Goal: Task Accomplishment & Management: Manage account settings

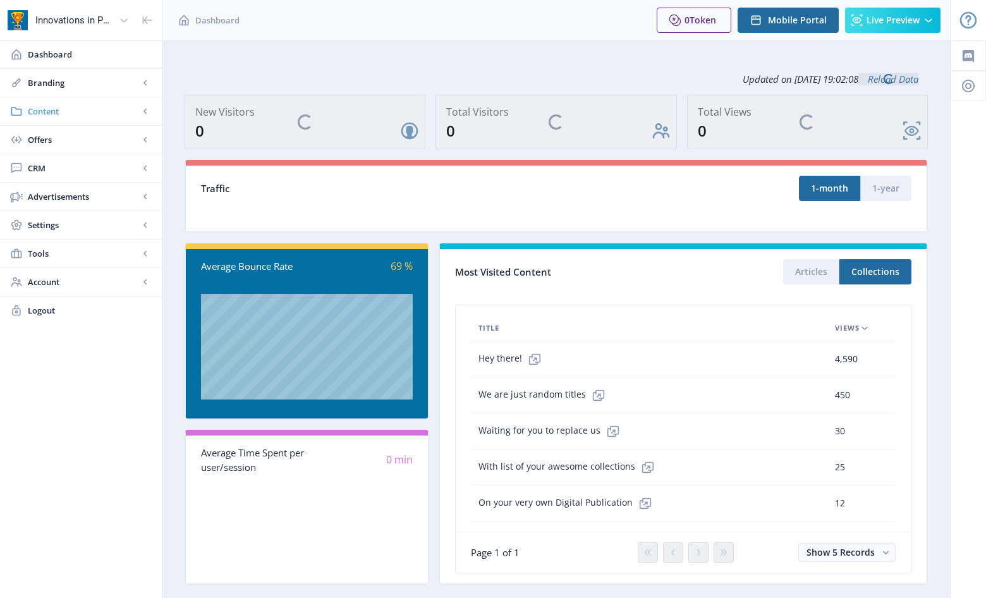
click at [54, 113] on span "Content" at bounding box center [83, 111] width 111 height 13
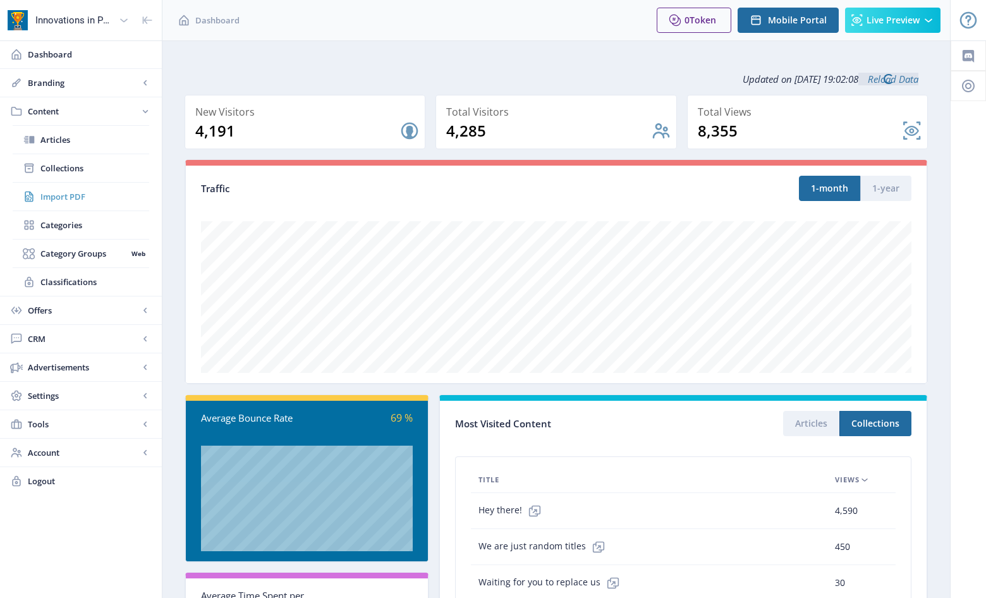
click at [80, 197] on span "Import PDF" at bounding box center [94, 196] width 109 height 13
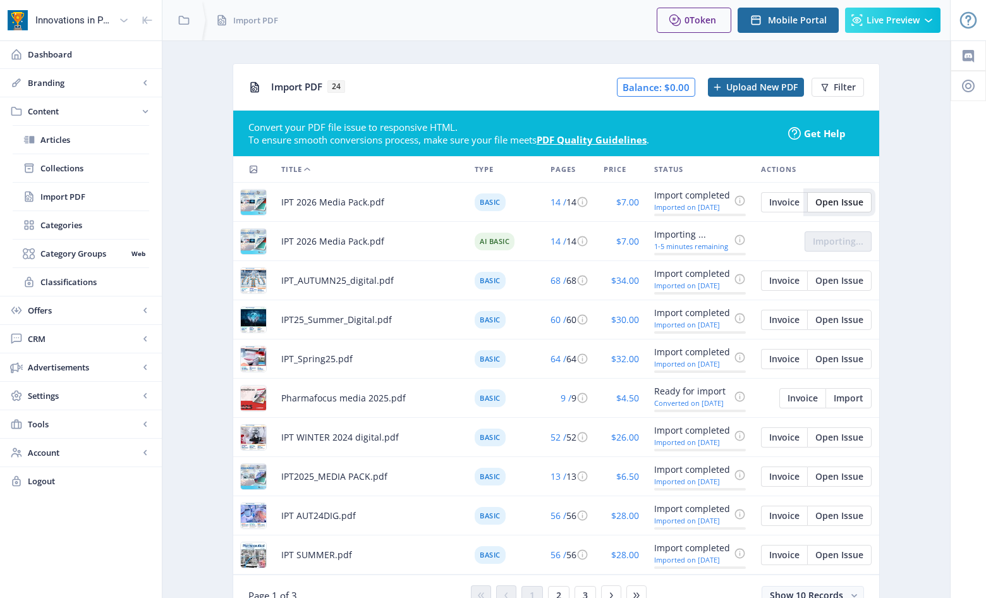
click at [833, 198] on span "Open Issue" at bounding box center [839, 202] width 48 height 10
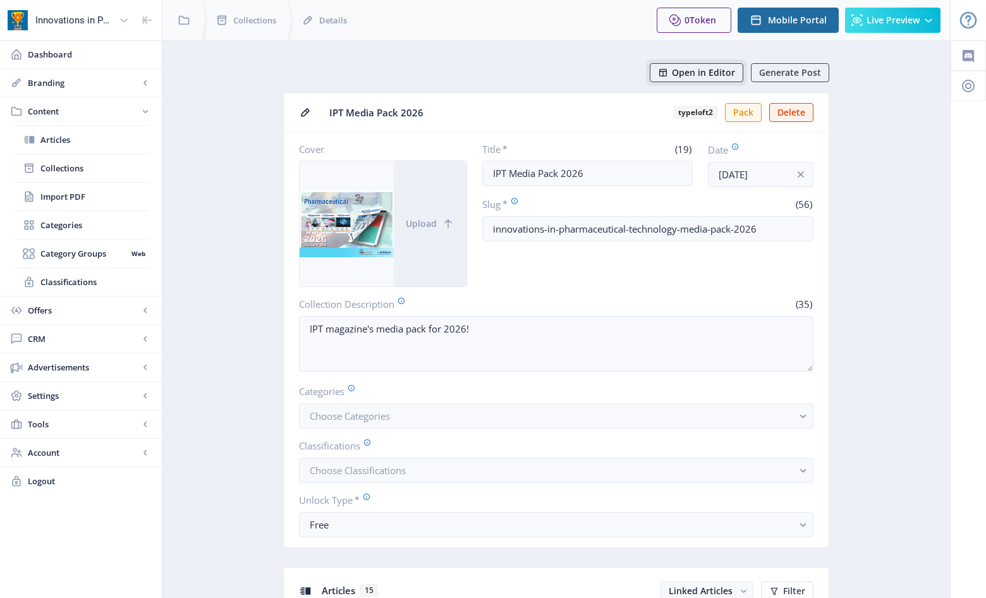
click at [688, 72] on span "Open in Editor" at bounding box center [703, 73] width 63 height 10
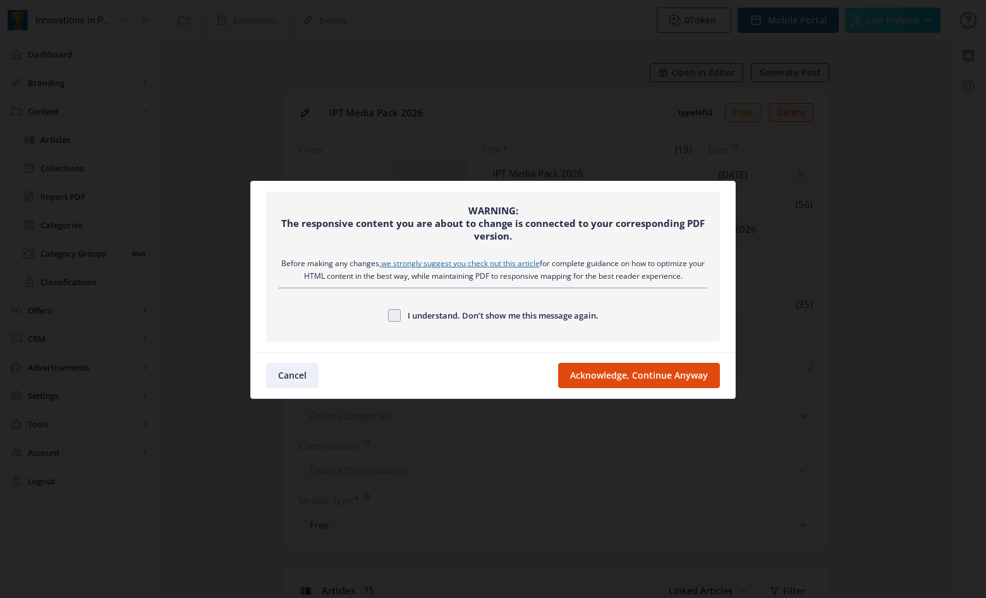
click at [455, 313] on span "I understand. Don’t show me this message again." at bounding box center [500, 315] width 198 height 15
click at [389, 315] on input "I understand. Don’t show me this message again." at bounding box center [388, 315] width 1 height 1
checkbox input "true"
click at [634, 380] on button "Acknowledge, Continue Anyway" at bounding box center [639, 375] width 162 height 25
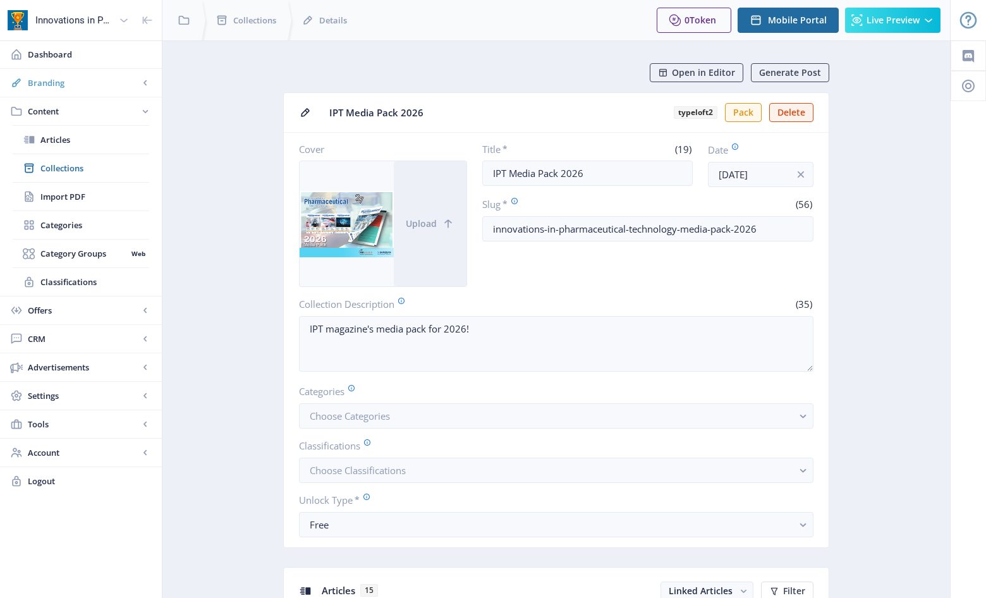
click at [68, 87] on span "Branding" at bounding box center [83, 82] width 111 height 13
click at [69, 136] on span "Appearance" at bounding box center [94, 139] width 109 height 13
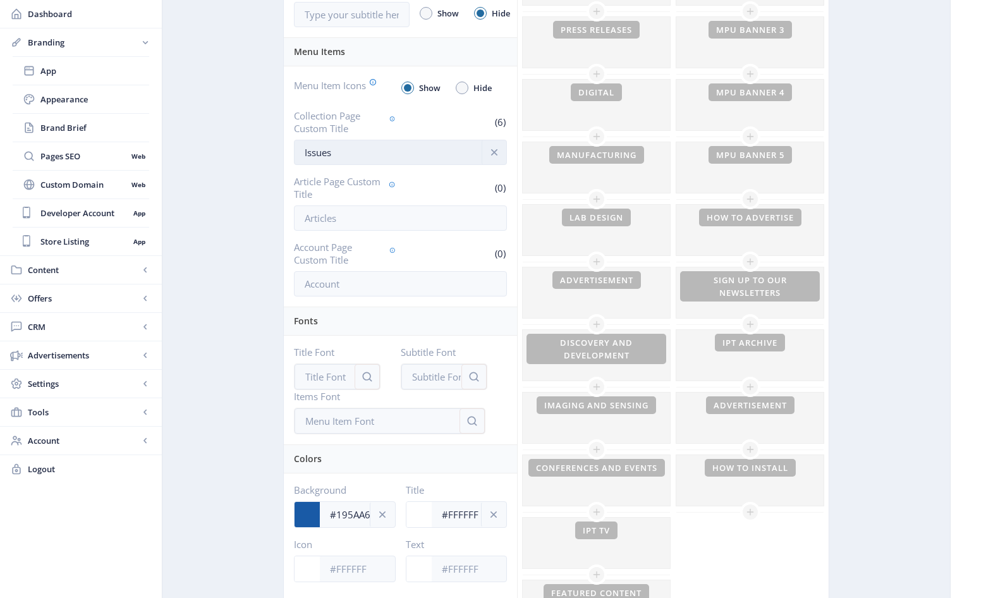
scroll to position [510, 0]
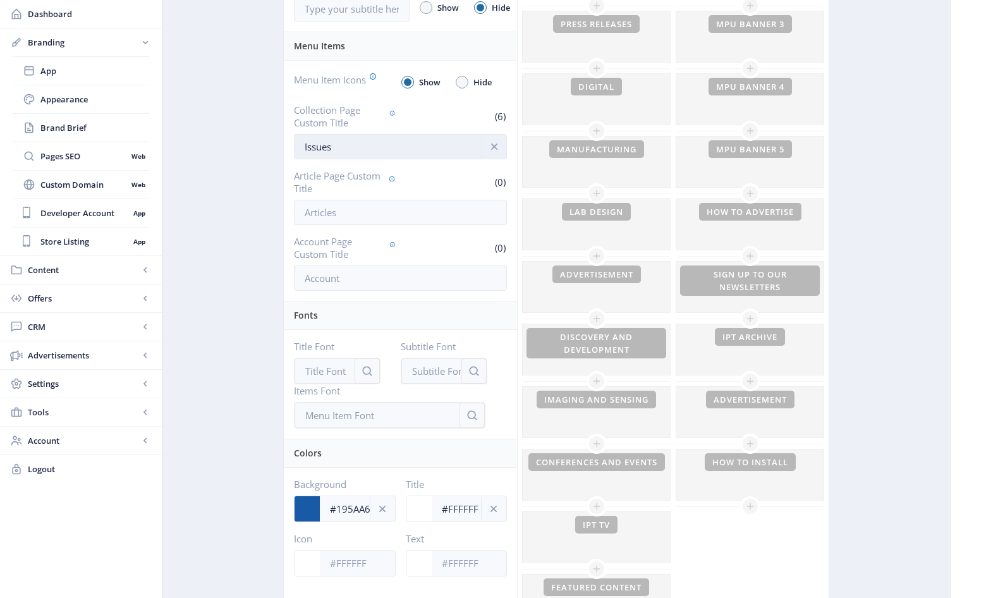
click at [375, 147] on input "Issues" at bounding box center [400, 146] width 213 height 25
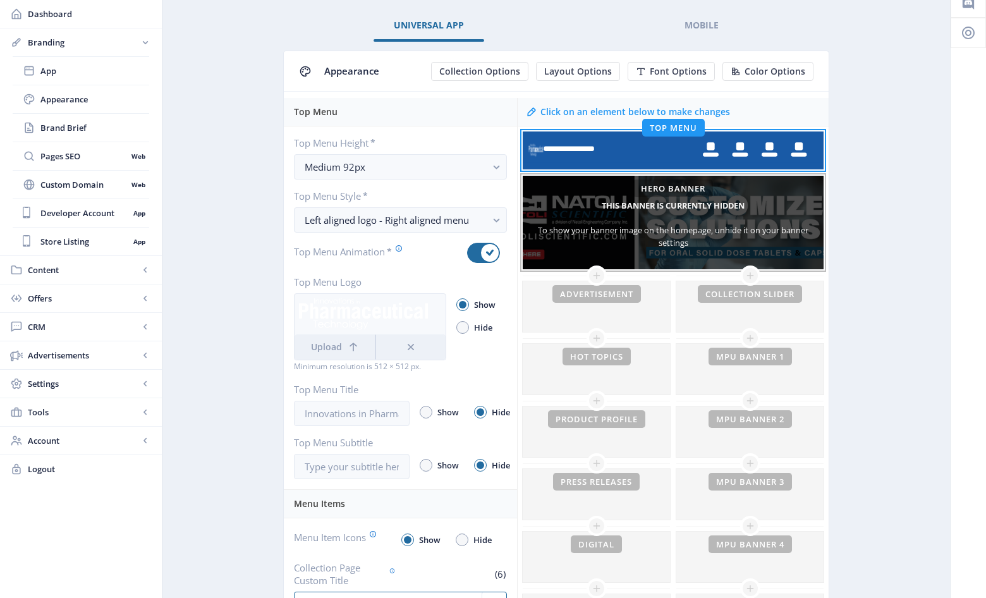
scroll to position [51, 0]
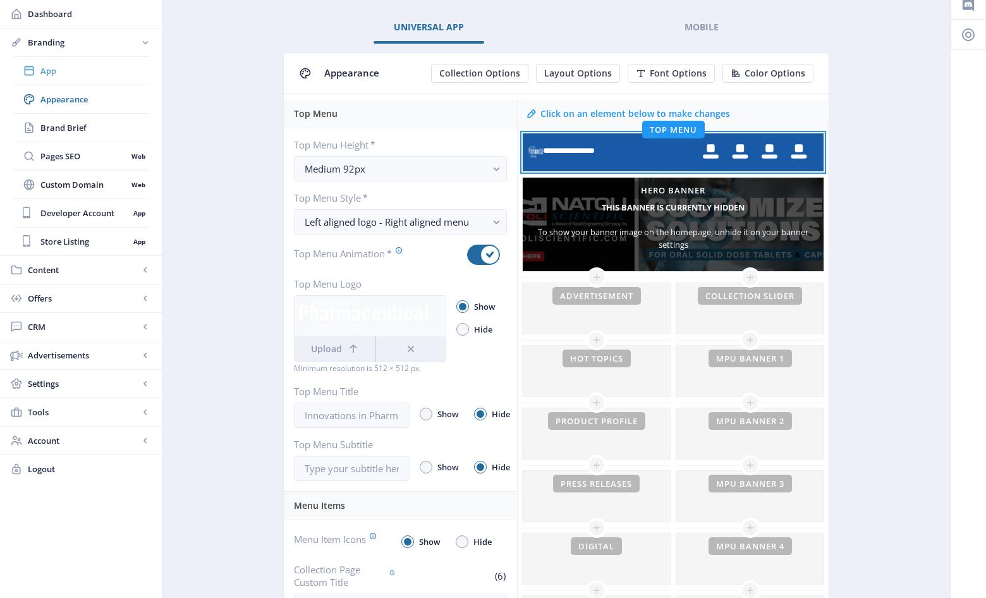
click at [49, 70] on span "App" at bounding box center [94, 70] width 109 height 13
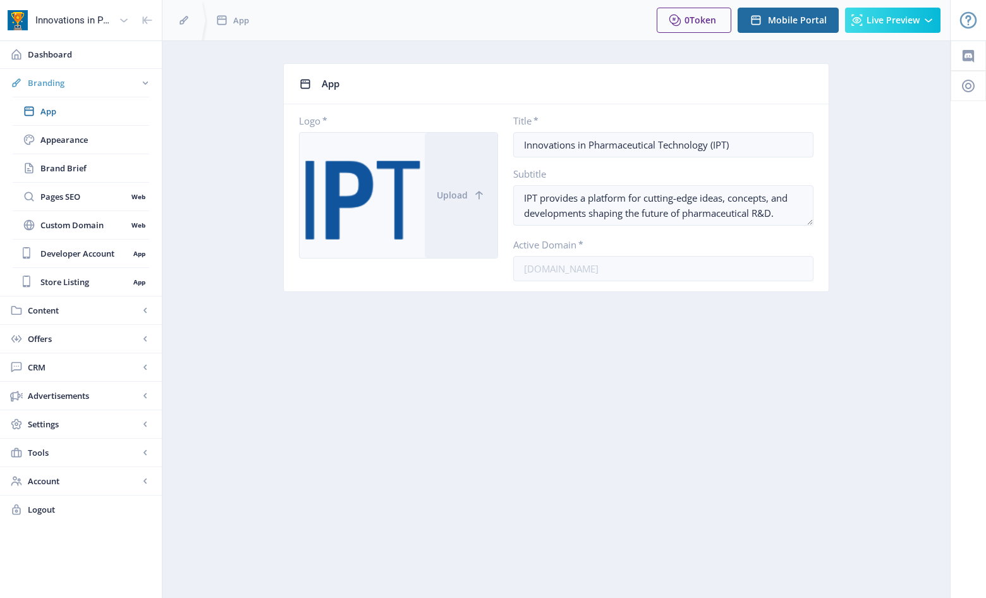
click at [56, 78] on span "Branding" at bounding box center [83, 82] width 111 height 13
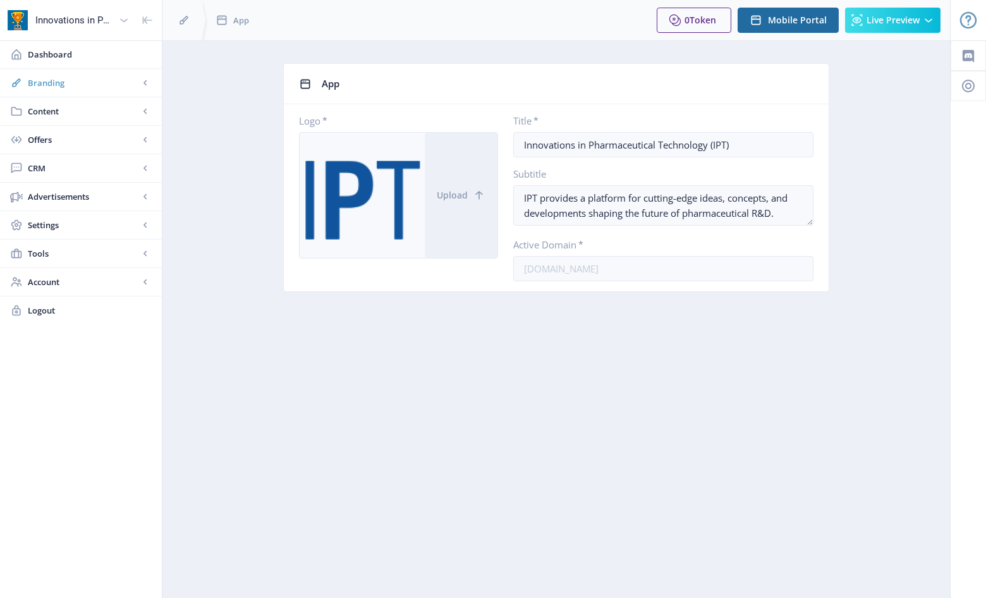
click at [59, 84] on span "Branding" at bounding box center [83, 82] width 111 height 13
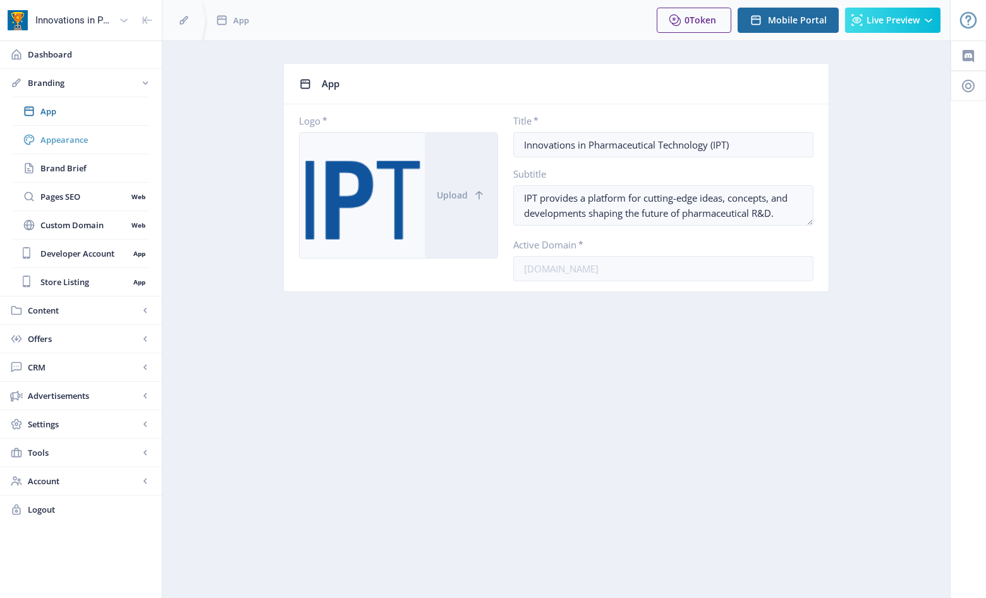
click at [71, 139] on span "Appearance" at bounding box center [94, 139] width 109 height 13
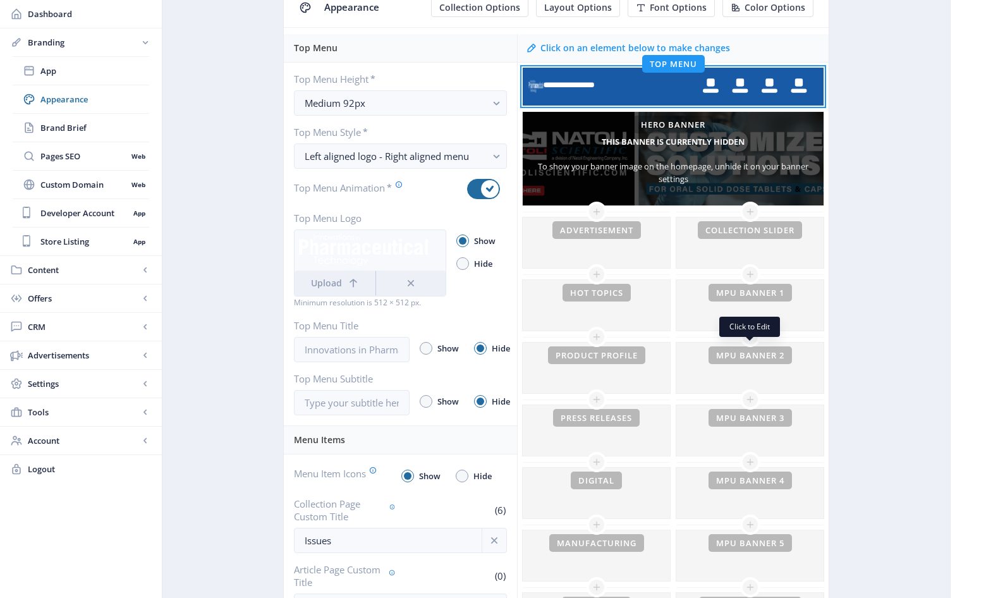
scroll to position [118, 0]
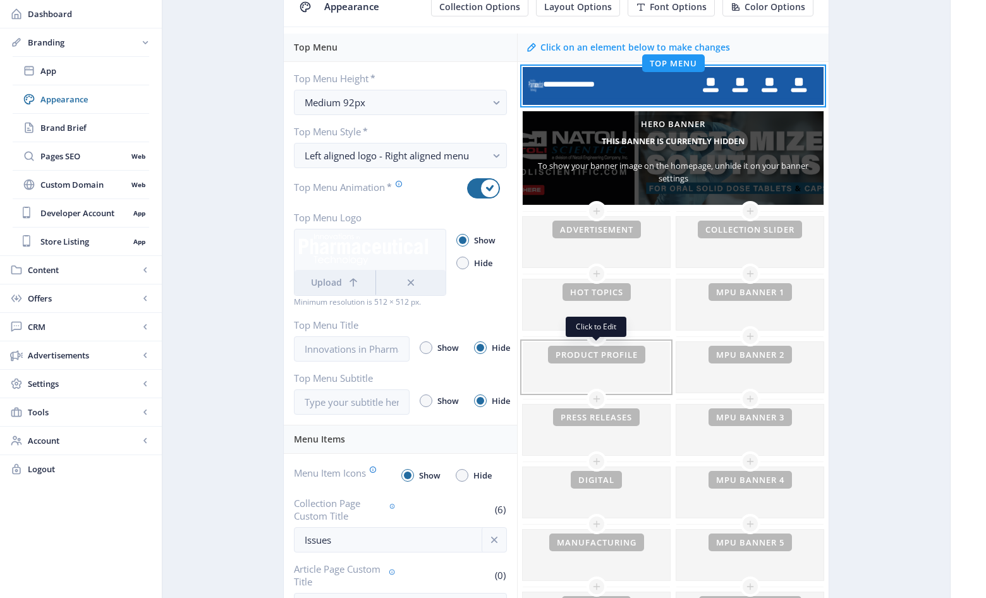
click at [612, 357] on div at bounding box center [595, 367] width 147 height 51
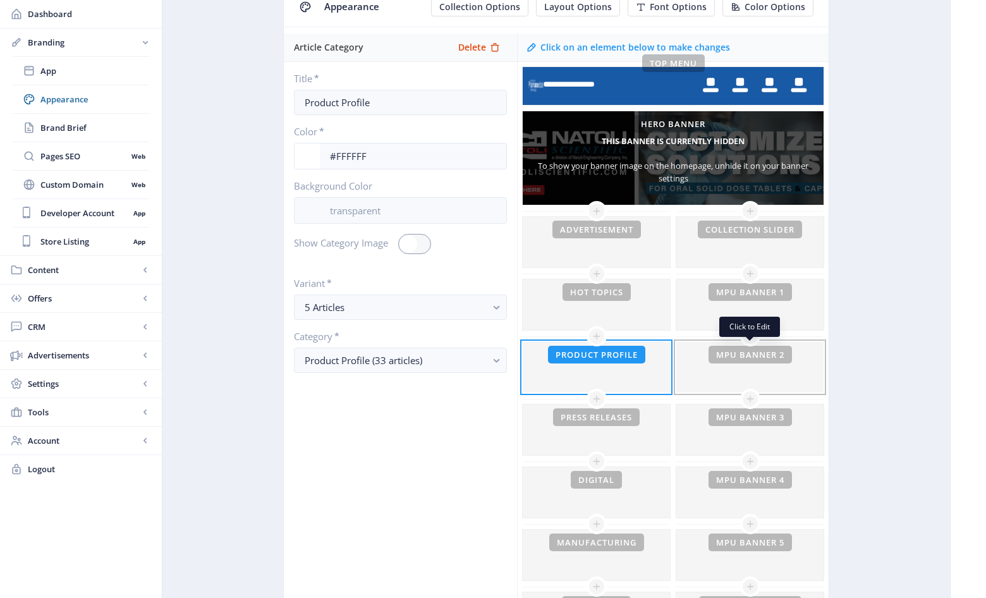
click at [769, 373] on div at bounding box center [749, 367] width 147 height 51
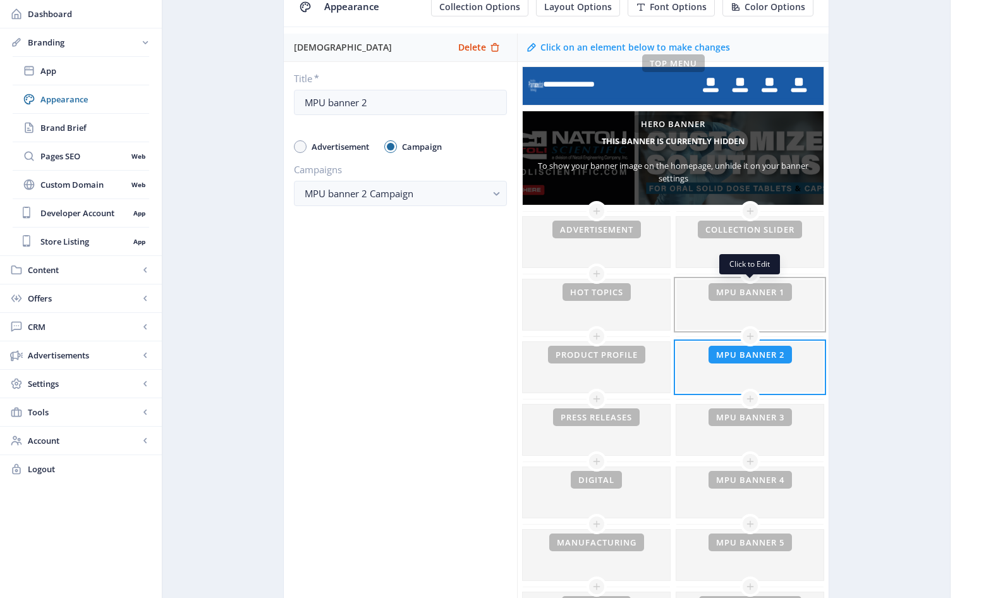
click at [756, 297] on div at bounding box center [749, 304] width 147 height 51
type input "MPU banner 1"
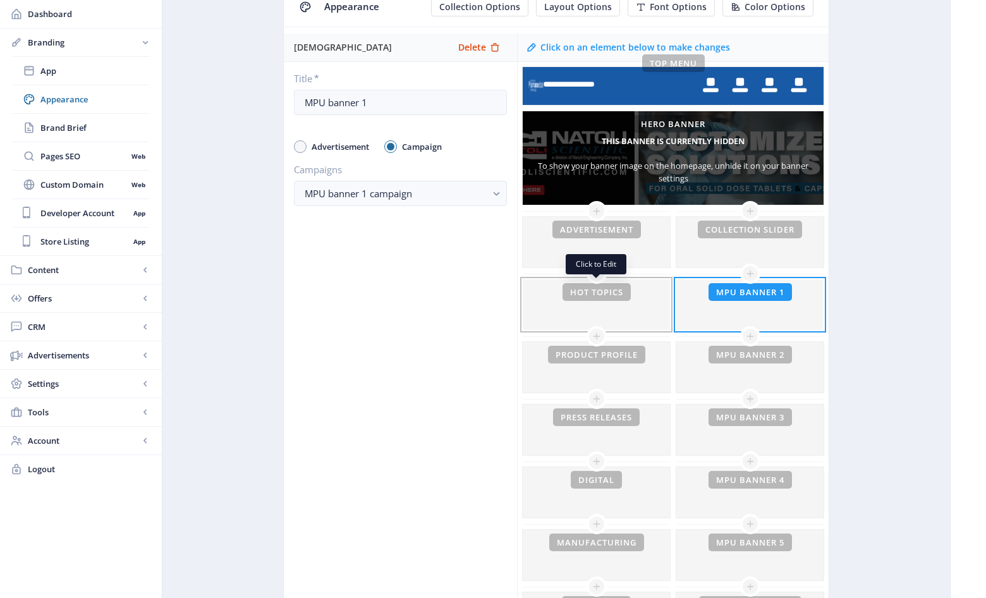
click at [606, 298] on div at bounding box center [595, 304] width 147 height 51
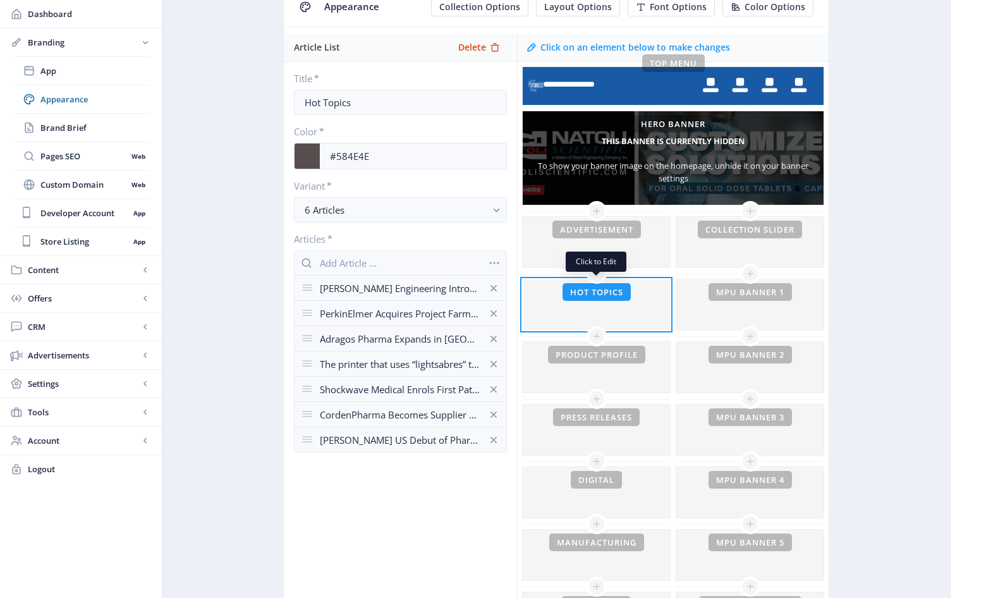
scroll to position [120, 0]
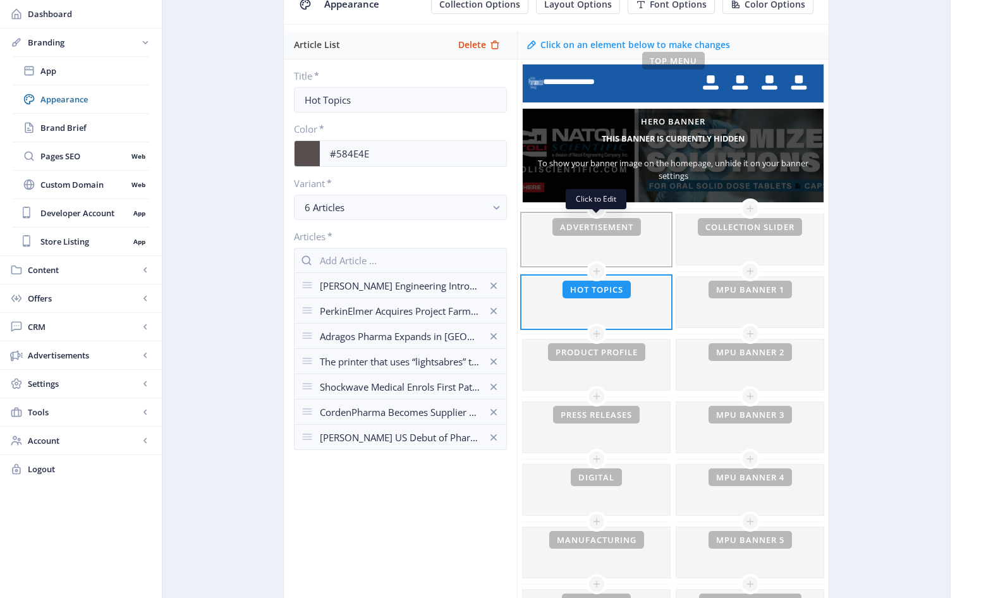
click at [627, 232] on div at bounding box center [595, 239] width 147 height 51
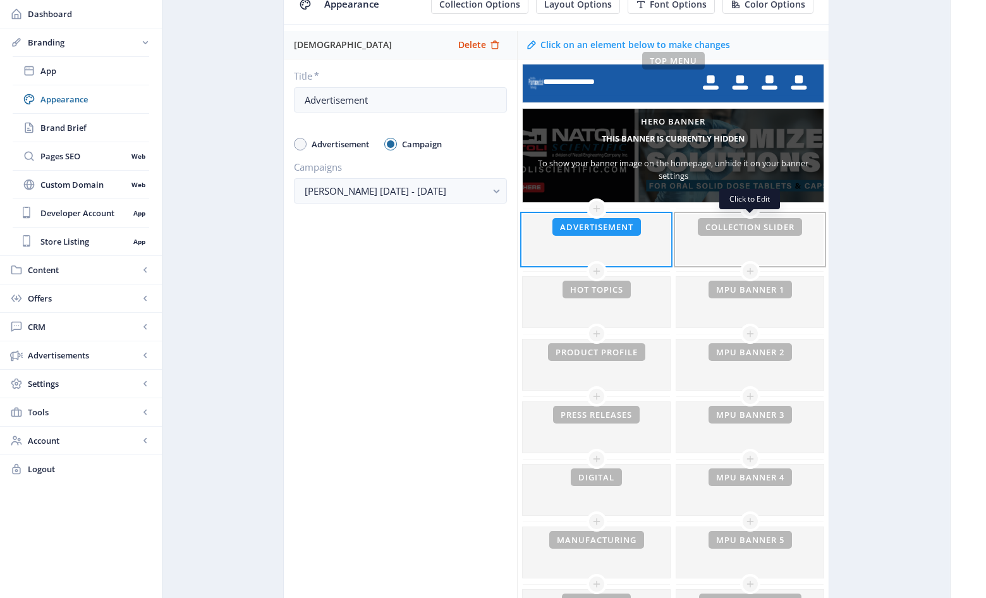
click at [759, 232] on div at bounding box center [749, 239] width 147 height 51
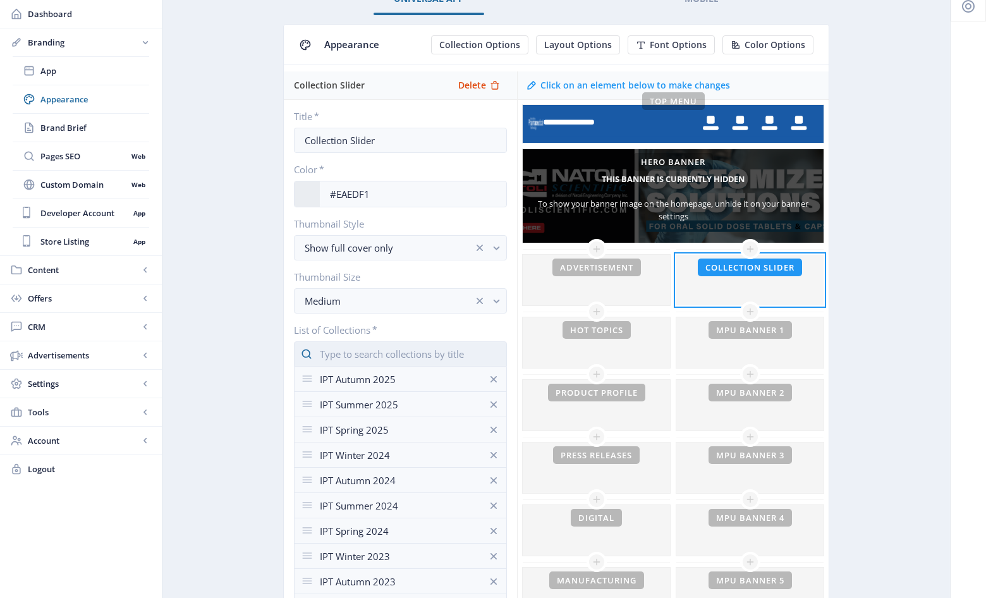
click at [396, 341] on input "text" at bounding box center [400, 353] width 213 height 25
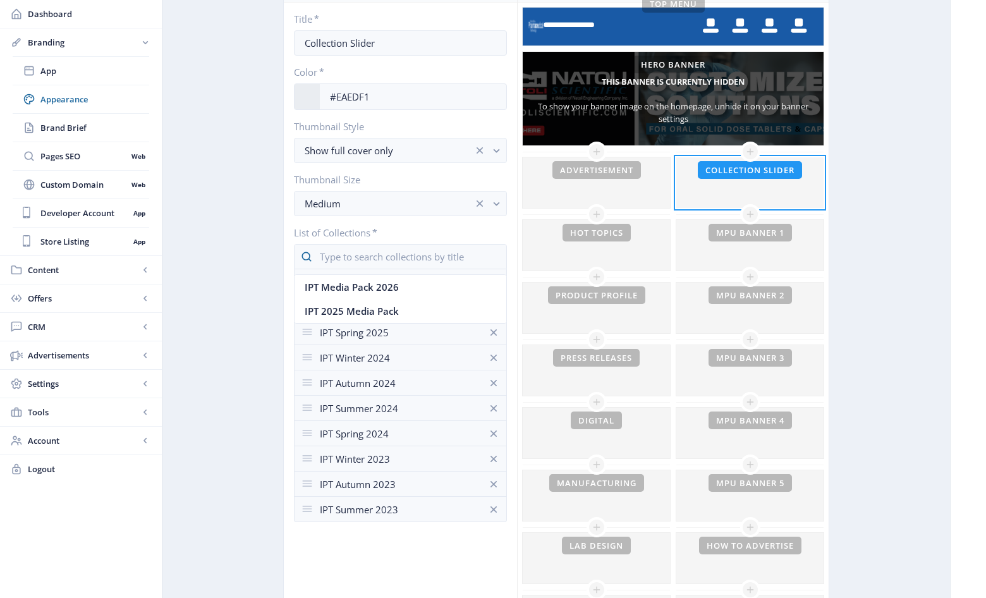
click at [922, 349] on app-branding-designer "Universal App Mobile Appearance Collection Options Layout Options Font Options …" at bounding box center [555, 560] width 743 height 1348
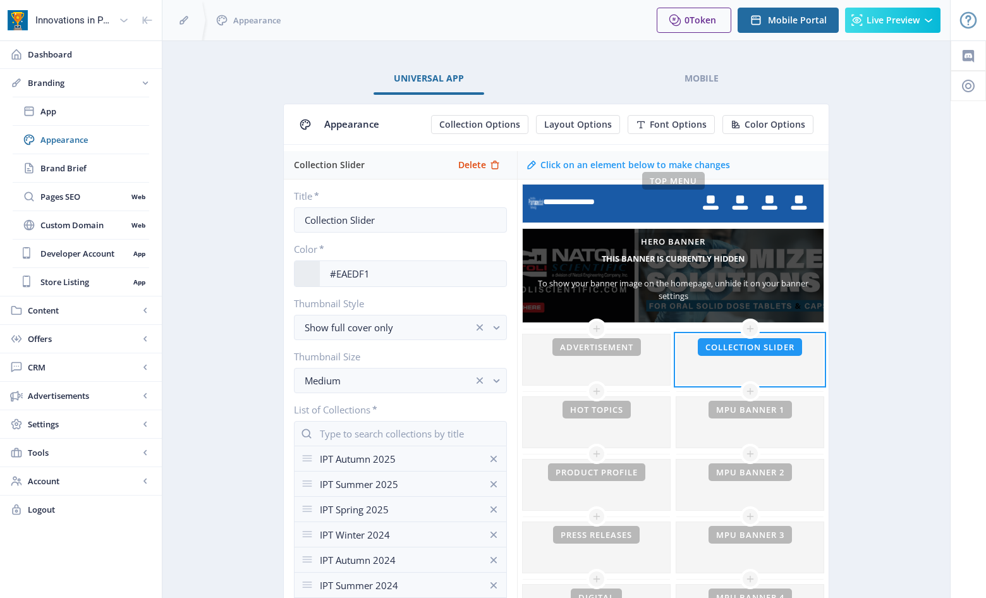
scroll to position [177, 0]
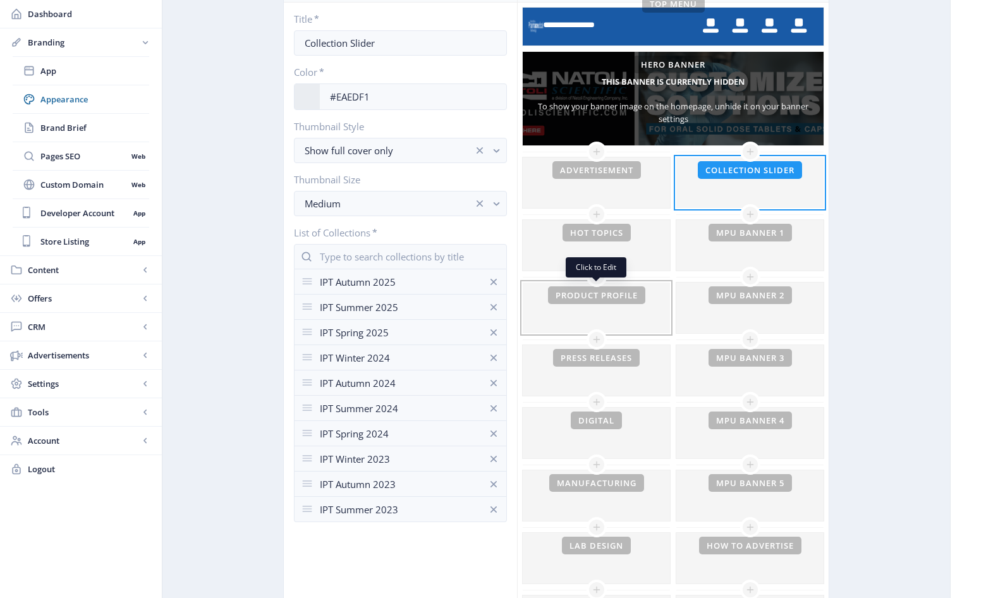
click at [599, 304] on div at bounding box center [595, 307] width 147 height 51
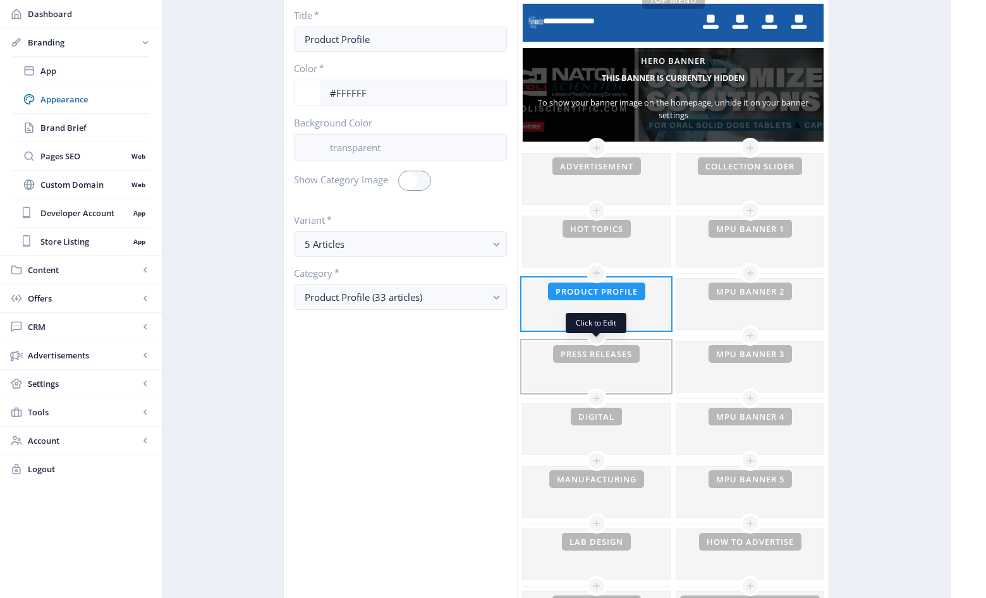
click at [605, 373] on div at bounding box center [595, 366] width 147 height 51
type input "Press Releases"
type input "#6C6181"
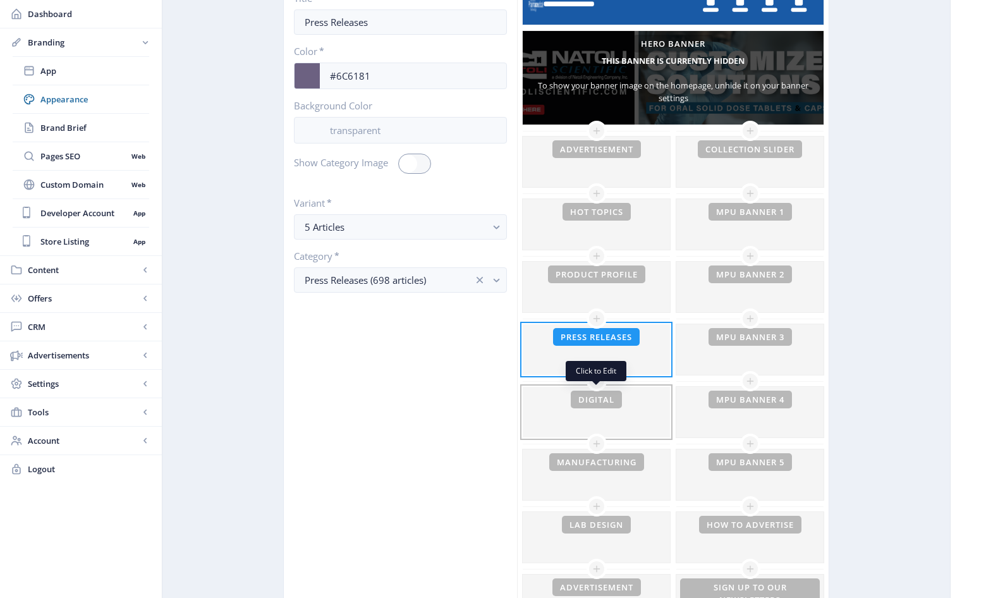
scroll to position [198, 0]
click at [631, 399] on div at bounding box center [595, 411] width 147 height 51
type input "Digital"
type input "#A274B5"
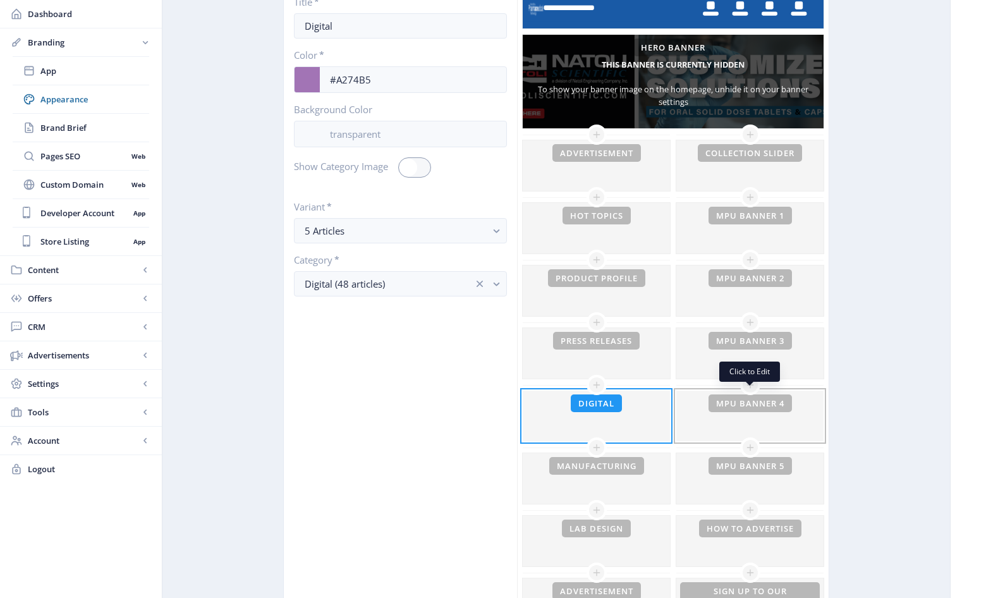
click at [776, 409] on div at bounding box center [749, 415] width 147 height 51
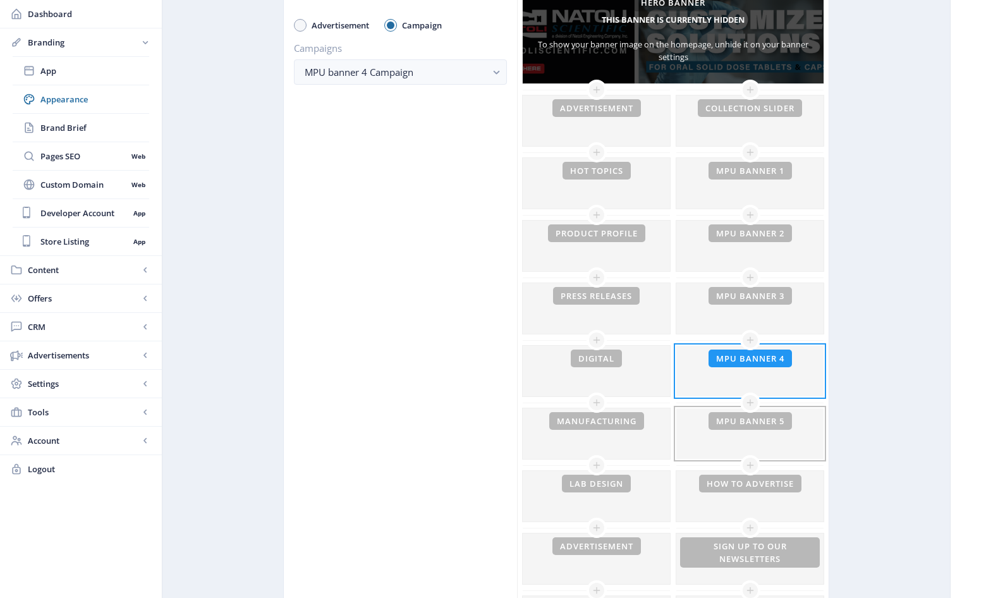
scroll to position [242, 0]
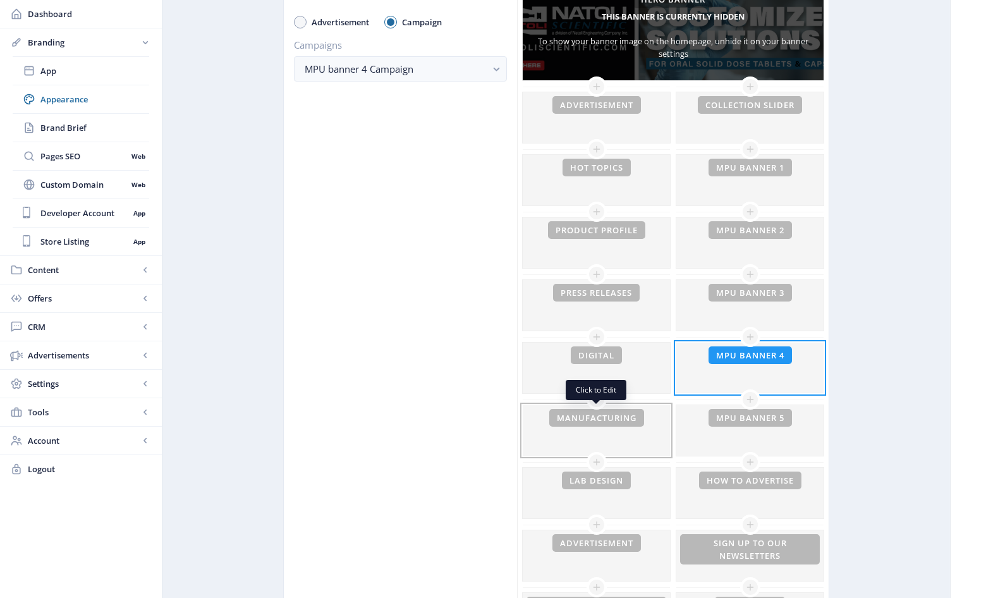
click at [627, 415] on div at bounding box center [595, 430] width 147 height 51
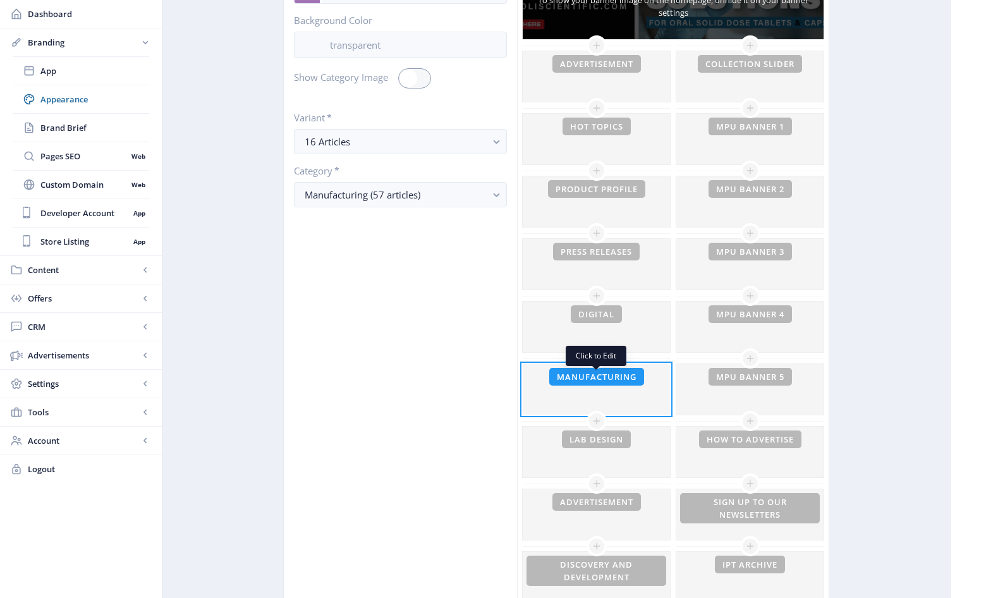
scroll to position [308, 0]
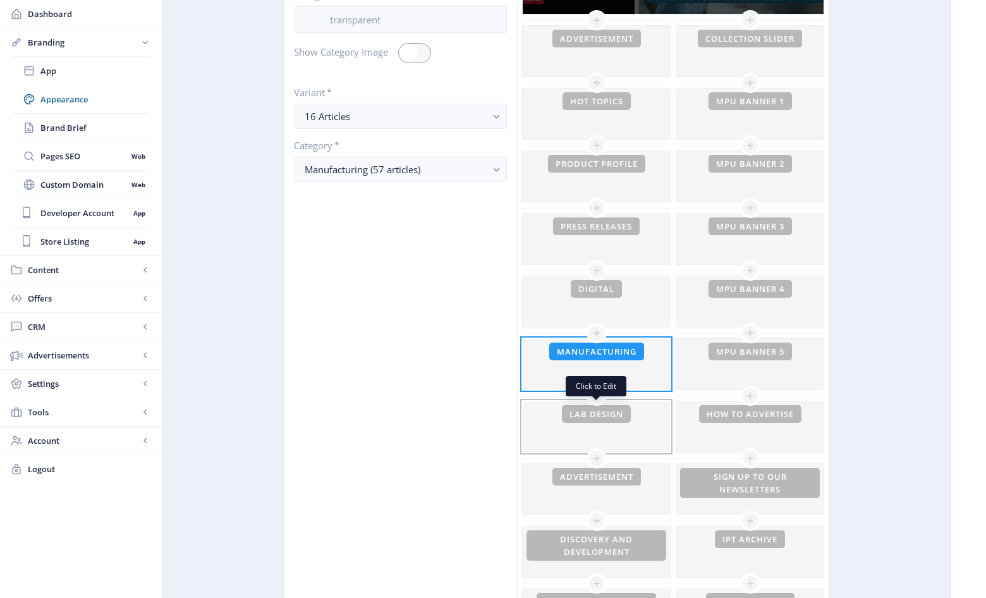
click at [622, 433] on div at bounding box center [595, 426] width 147 height 51
type input "Lab Design"
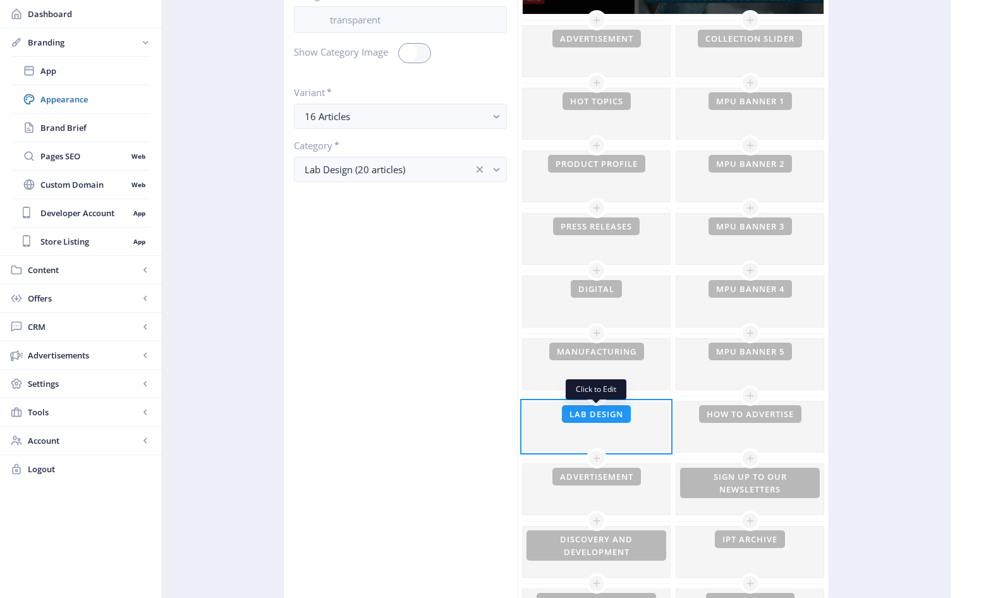
scroll to position [305, 0]
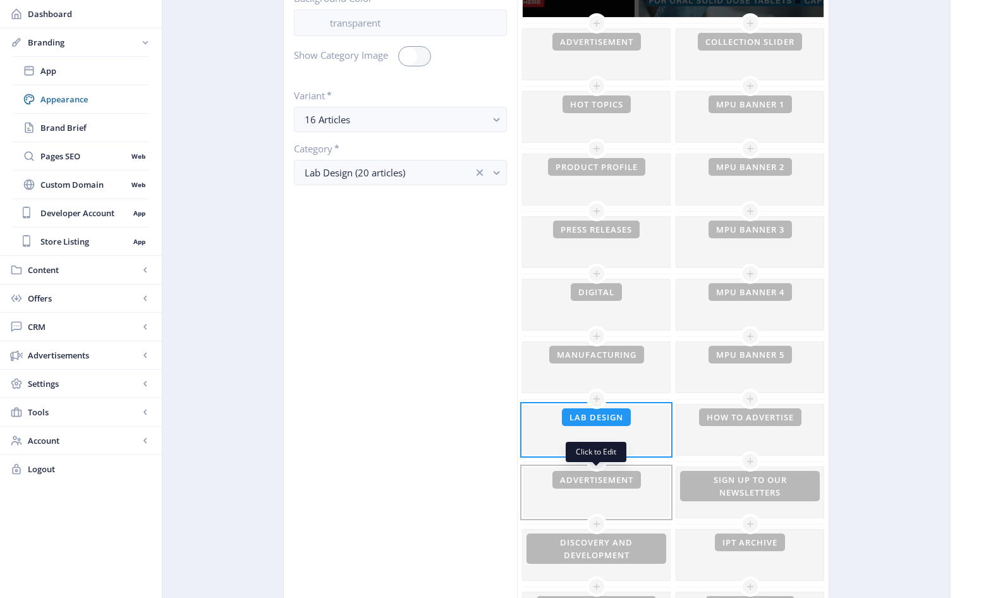
click at [625, 491] on div at bounding box center [595, 492] width 147 height 51
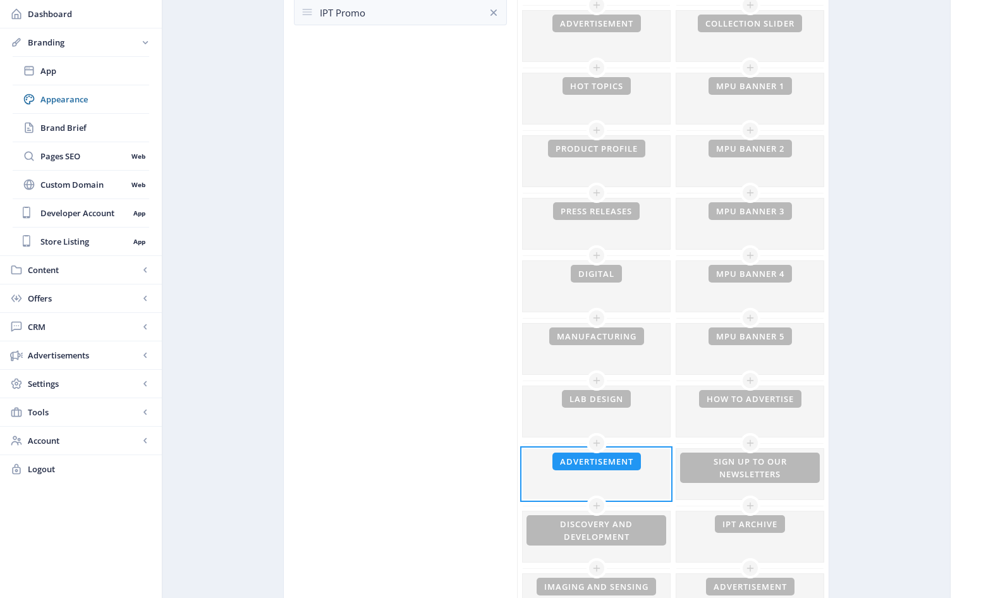
scroll to position [332, 0]
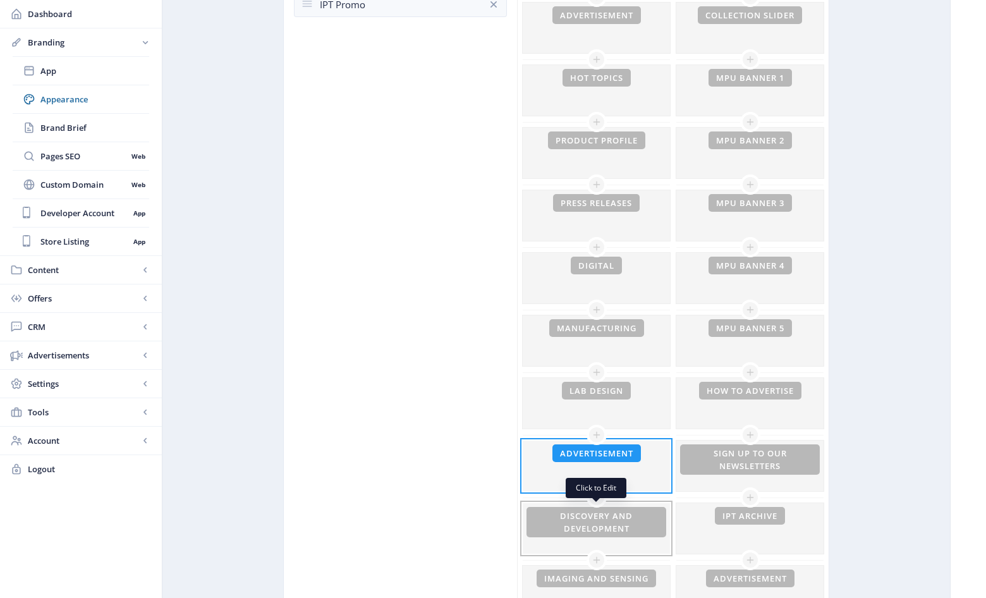
click at [625, 522] on div at bounding box center [595, 528] width 147 height 51
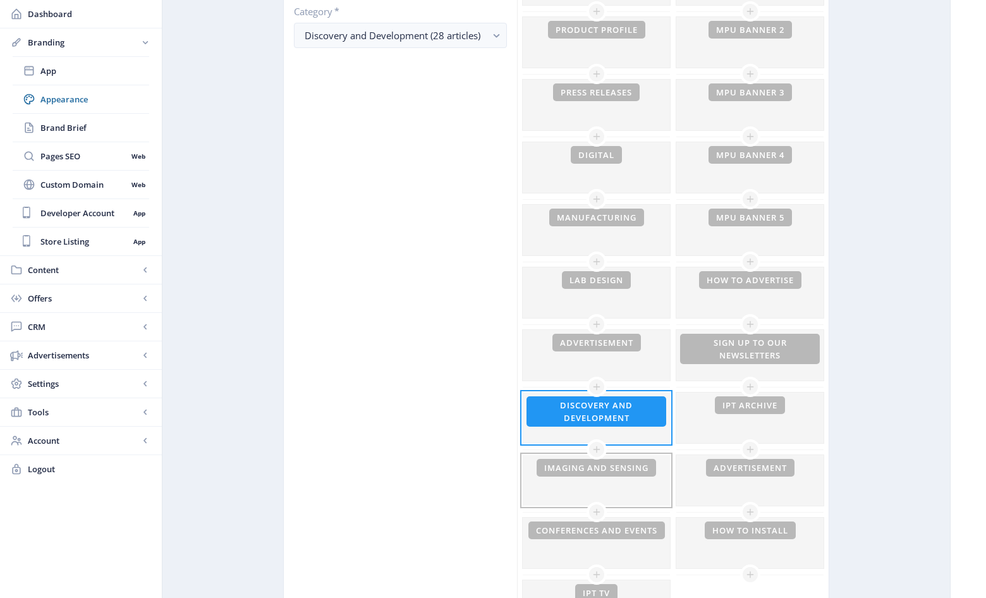
scroll to position [444, 0]
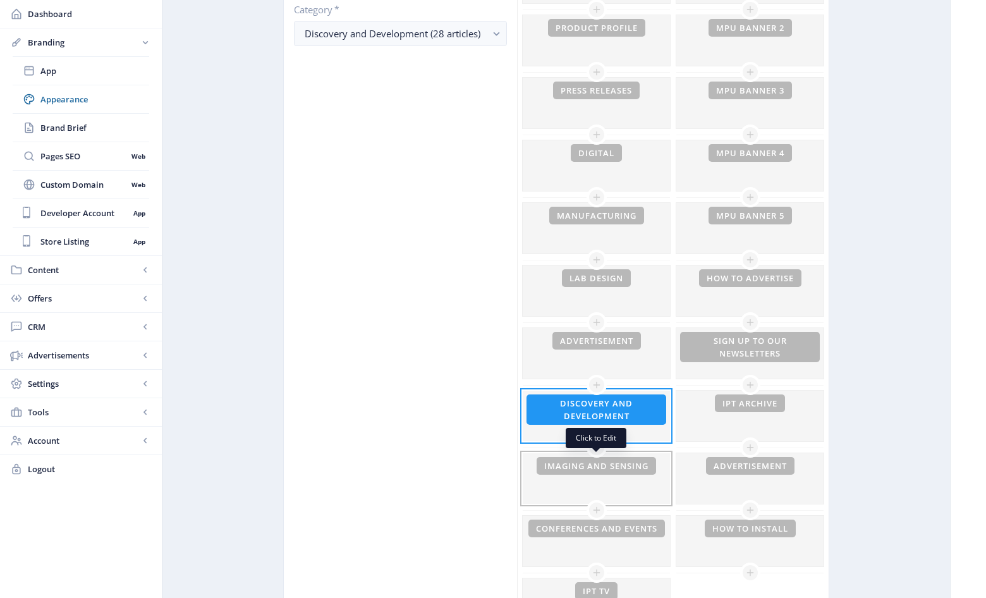
click at [629, 482] on div at bounding box center [595, 478] width 147 height 51
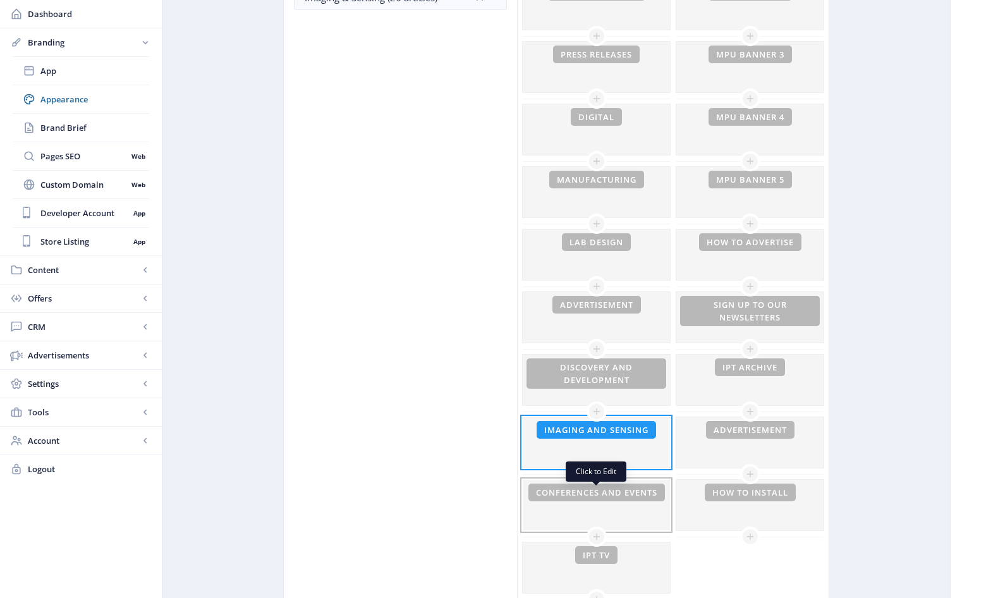
scroll to position [485, 0]
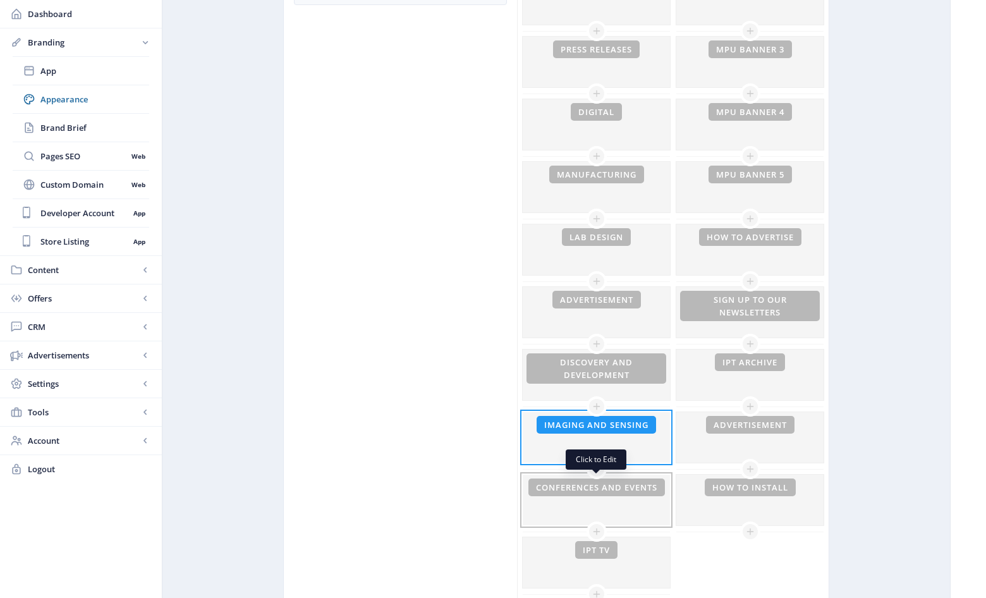
click at [613, 490] on div at bounding box center [595, 499] width 147 height 51
type input "Conferences and Events"
type input "#6C6181"
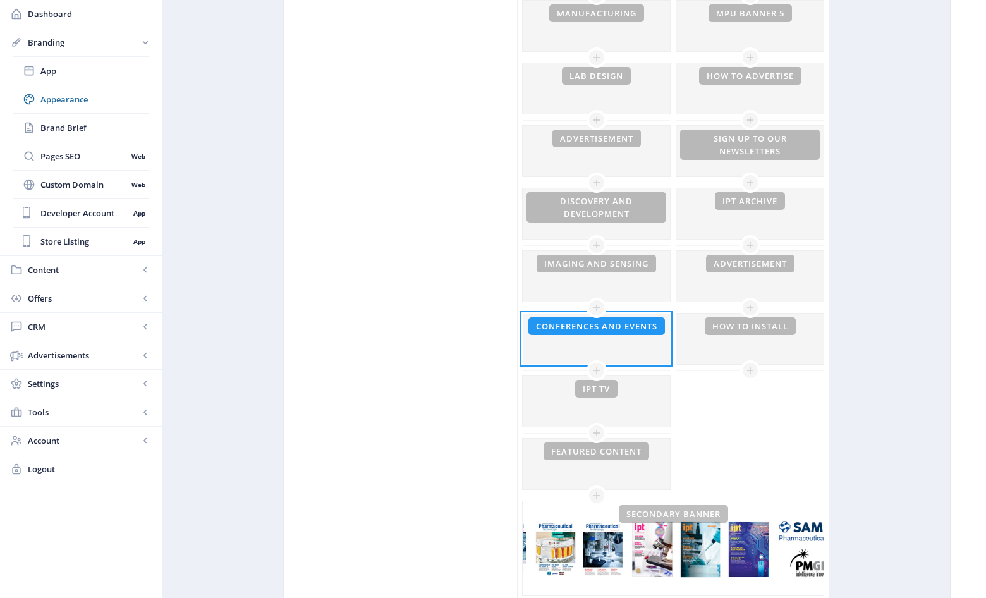
scroll to position [649, 0]
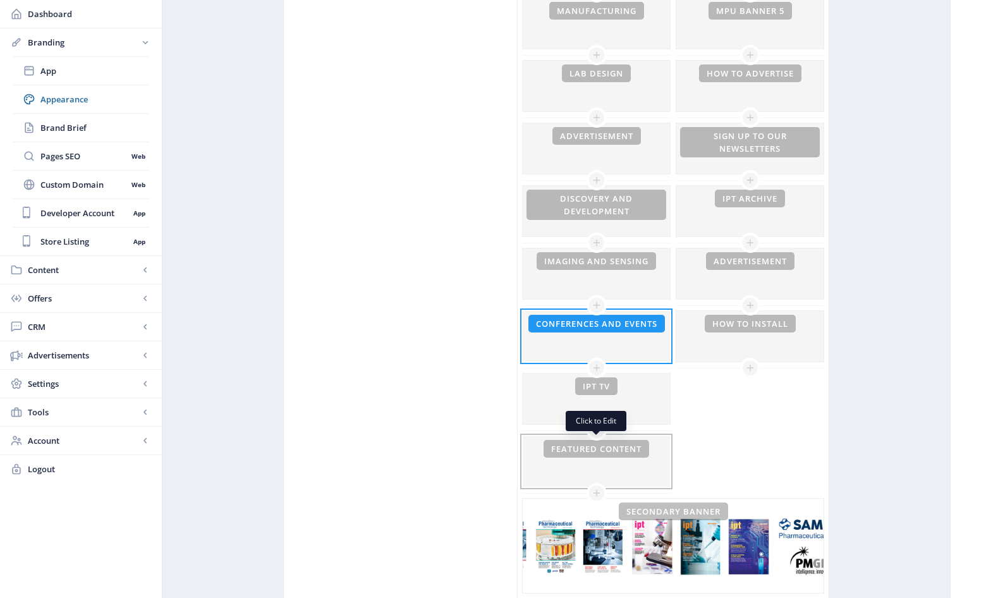
click at [634, 455] on div at bounding box center [595, 461] width 147 height 51
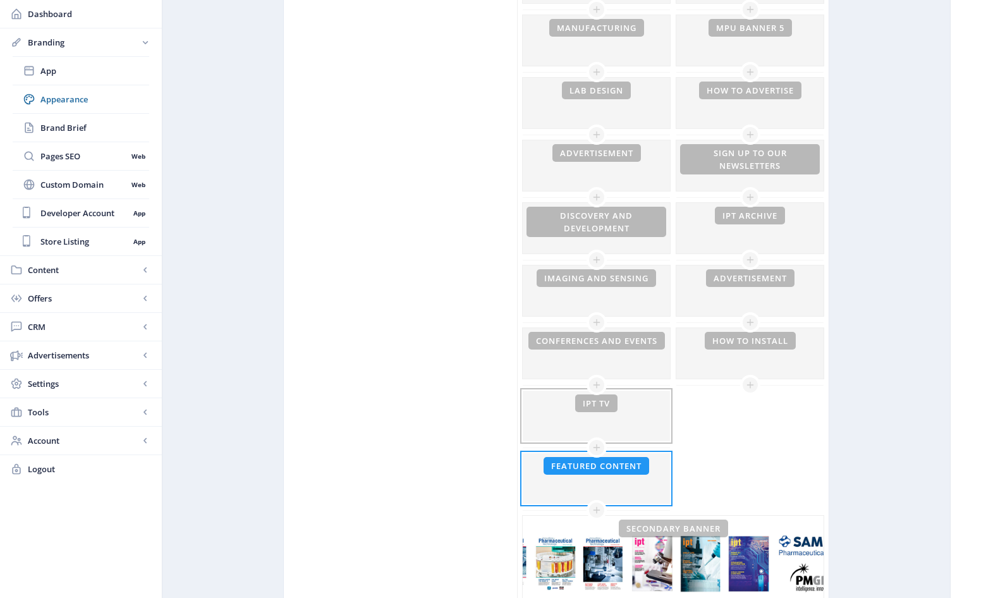
scroll to position [636, 0]
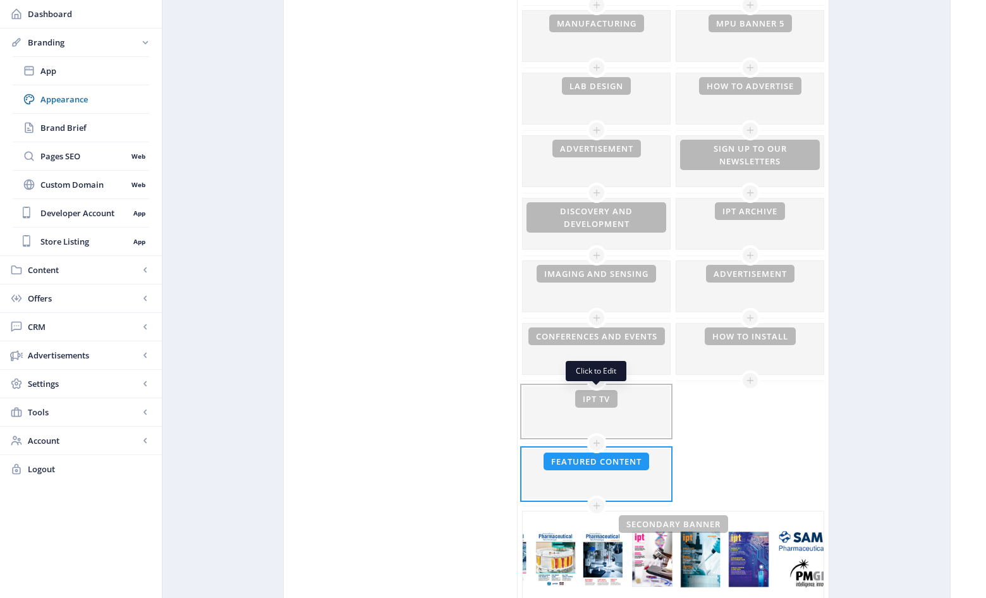
drag, startPoint x: 640, startPoint y: 409, endPoint x: 630, endPoint y: 407, distance: 10.2
click at [640, 409] on div at bounding box center [595, 411] width 147 height 51
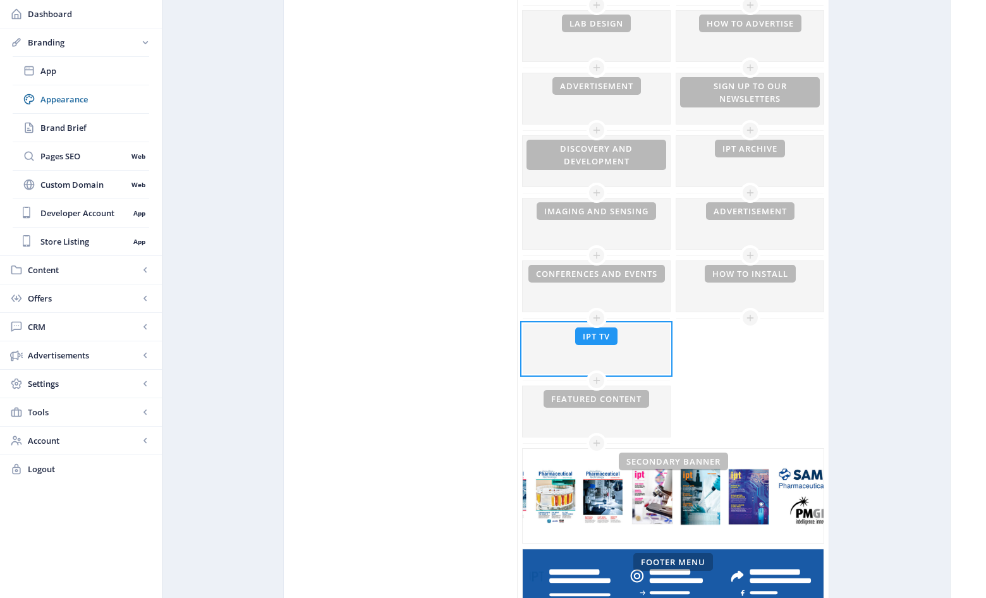
scroll to position [741, 0]
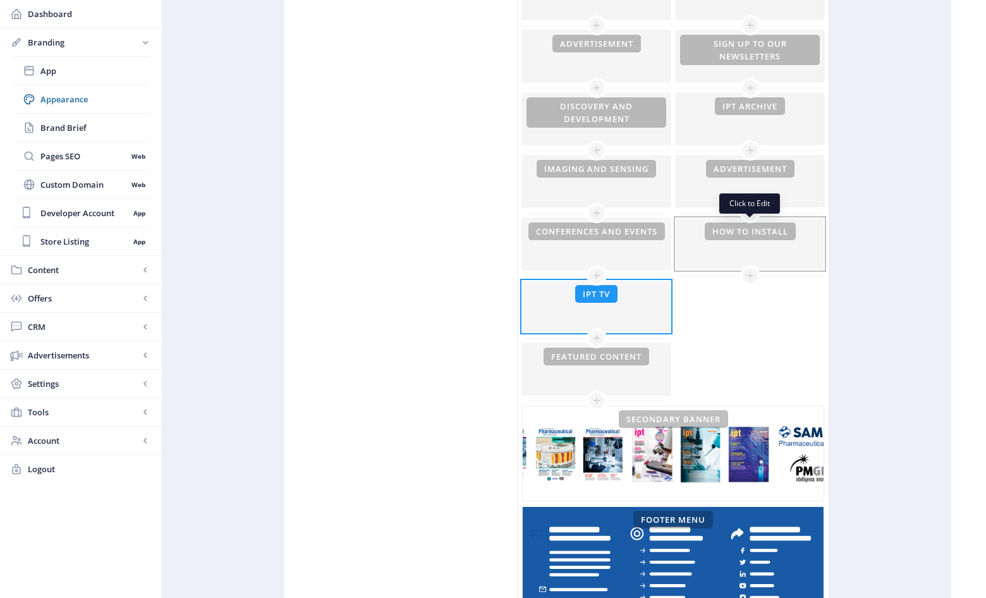
click at [789, 239] on div at bounding box center [749, 244] width 147 height 51
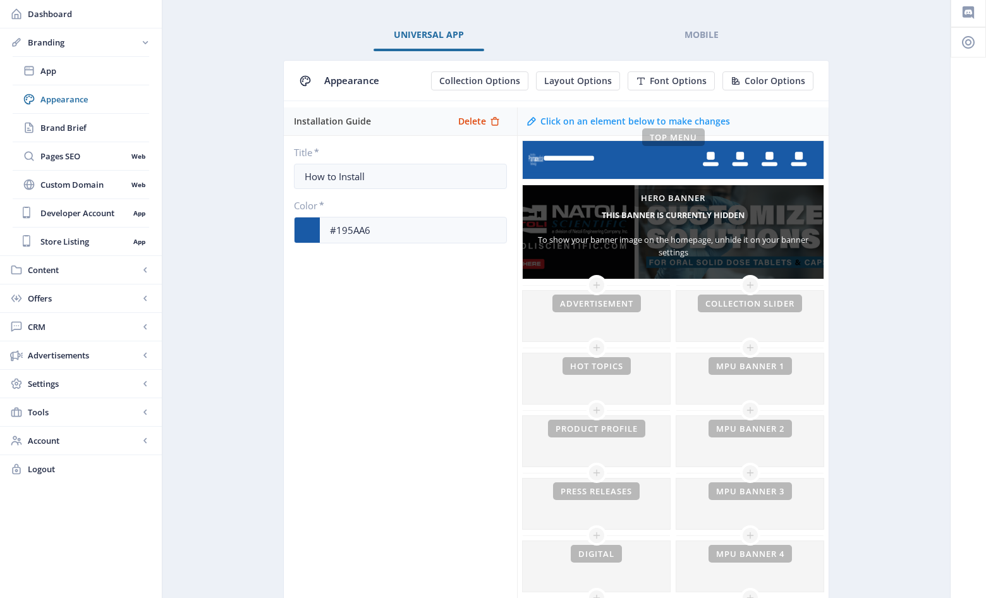
scroll to position [41, 0]
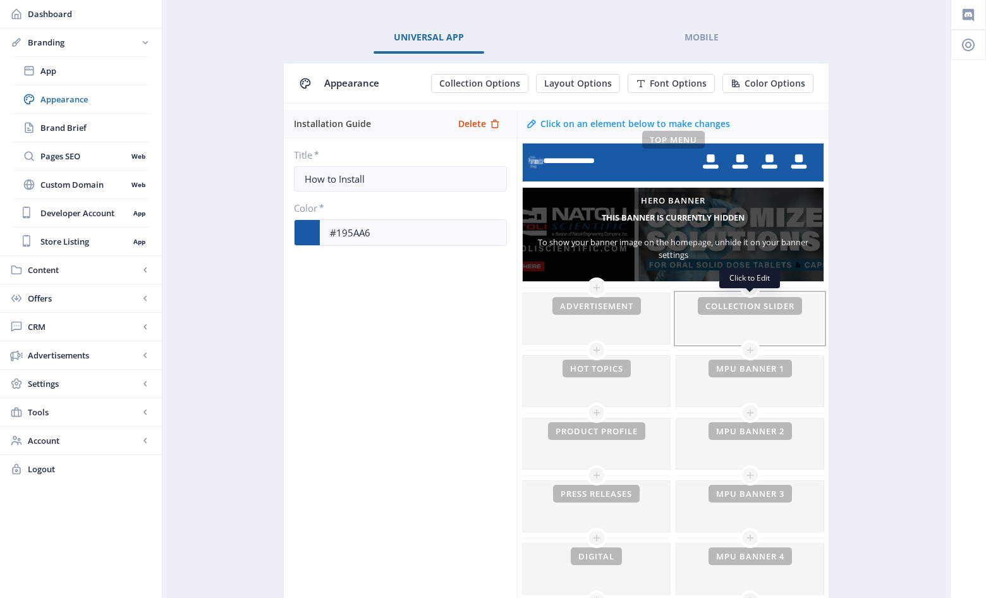
click at [771, 306] on div at bounding box center [749, 318] width 147 height 51
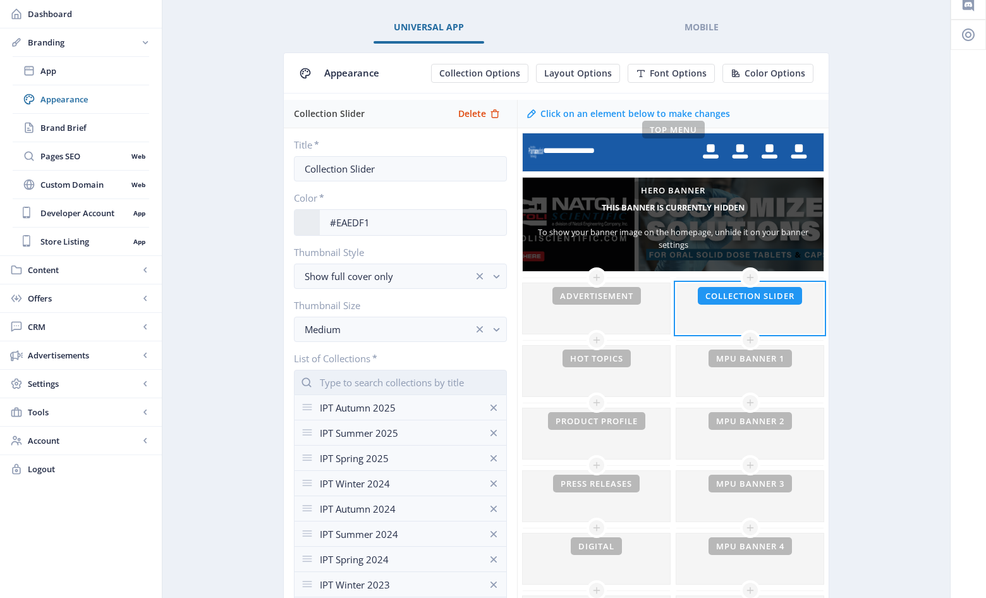
scroll to position [54, 0]
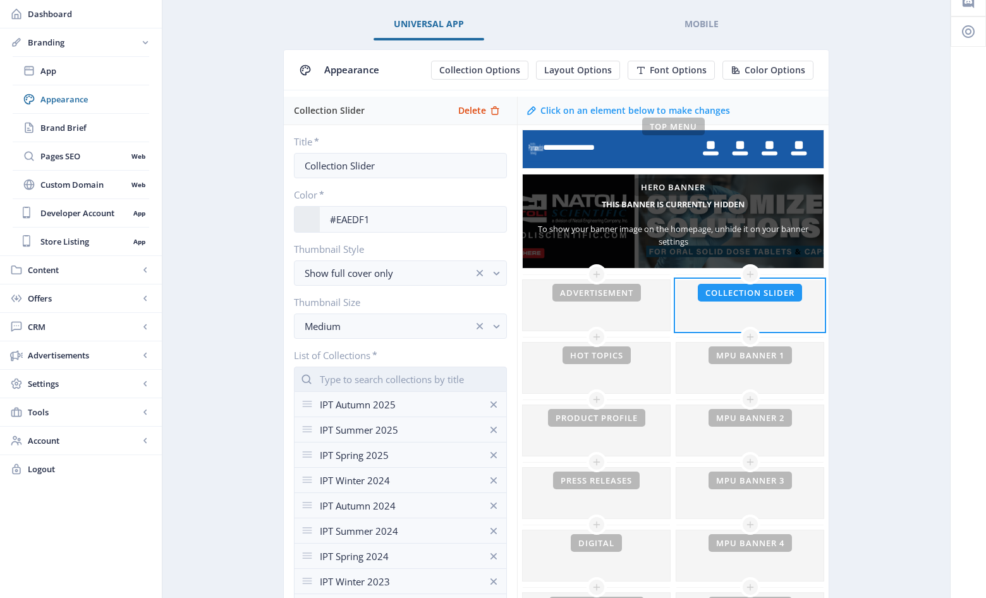
click at [414, 384] on input "text" at bounding box center [400, 378] width 213 height 25
click at [430, 411] on nb-option "IPT Media Pack 2026" at bounding box center [400, 409] width 212 height 24
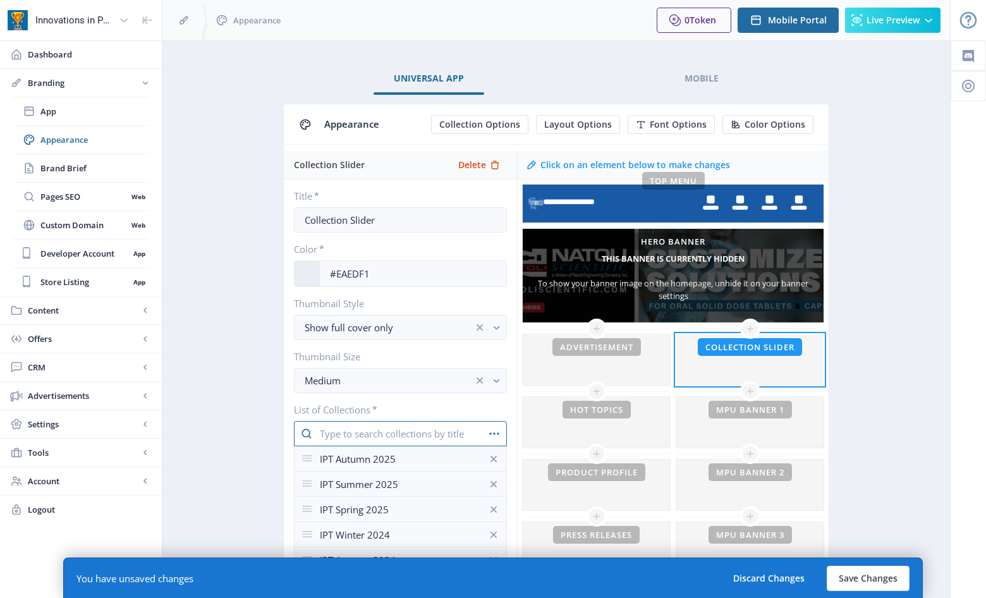
scroll to position [54, 0]
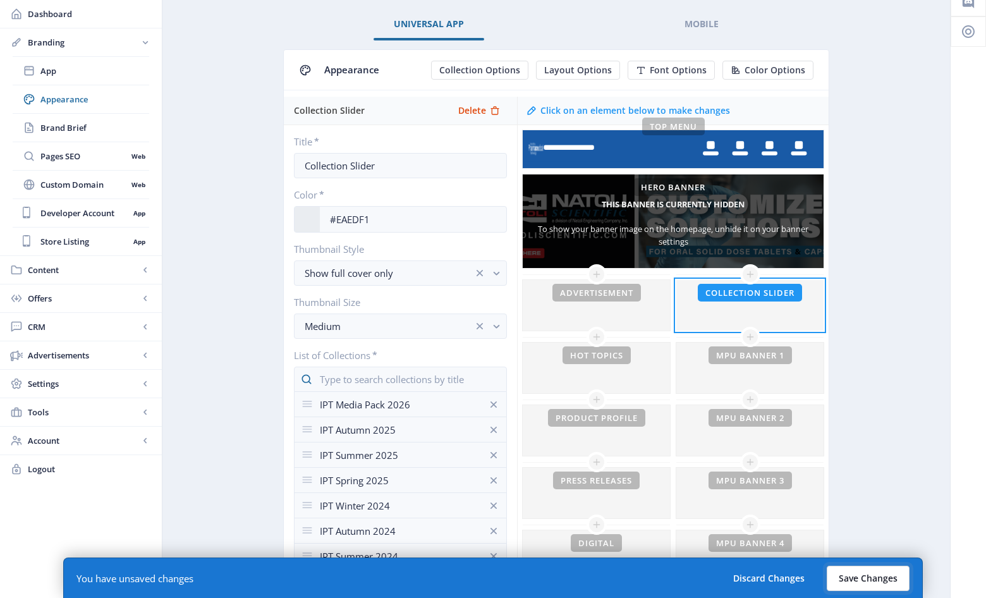
click at [891, 576] on button "Save Changes" at bounding box center [867, 577] width 83 height 25
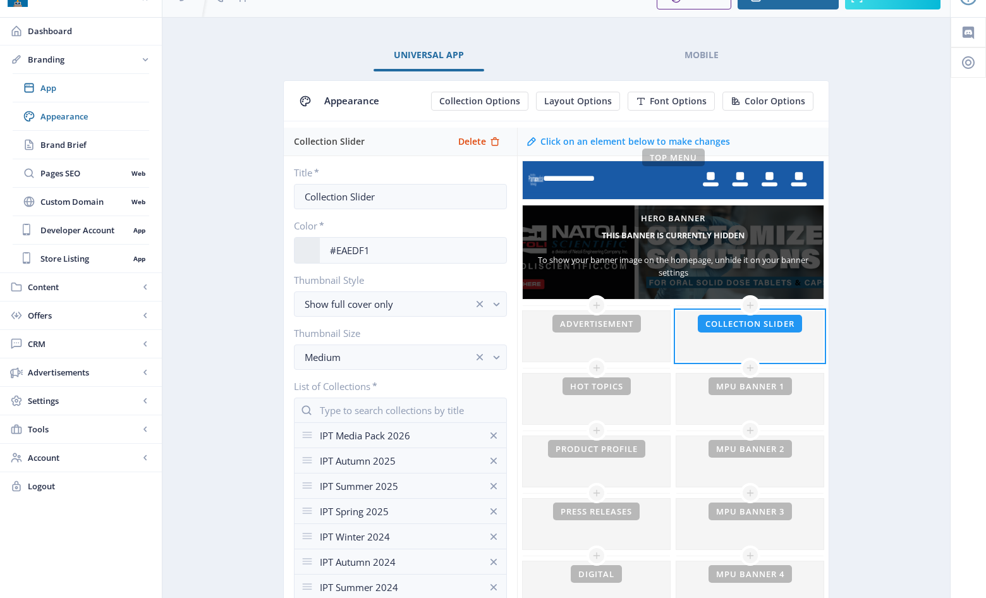
scroll to position [0, 0]
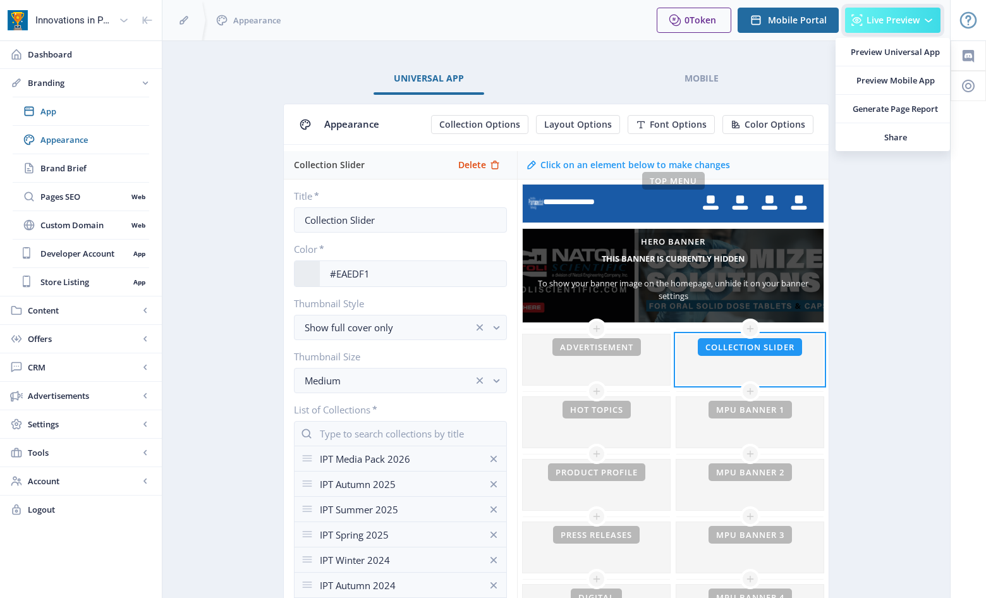
click at [906, 15] on span "Live Preview" at bounding box center [892, 20] width 53 height 10
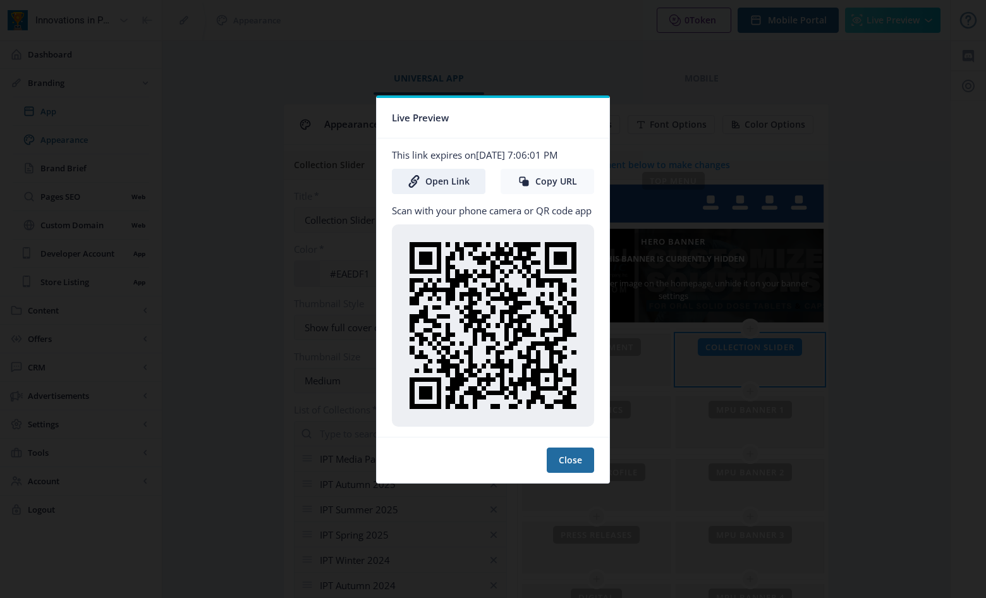
click at [546, 179] on button "Copy URL" at bounding box center [547, 181] width 94 height 25
drag, startPoint x: 577, startPoint y: 454, endPoint x: 617, endPoint y: 437, distance: 43.9
click at [579, 452] on button "Close" at bounding box center [569, 459] width 47 height 25
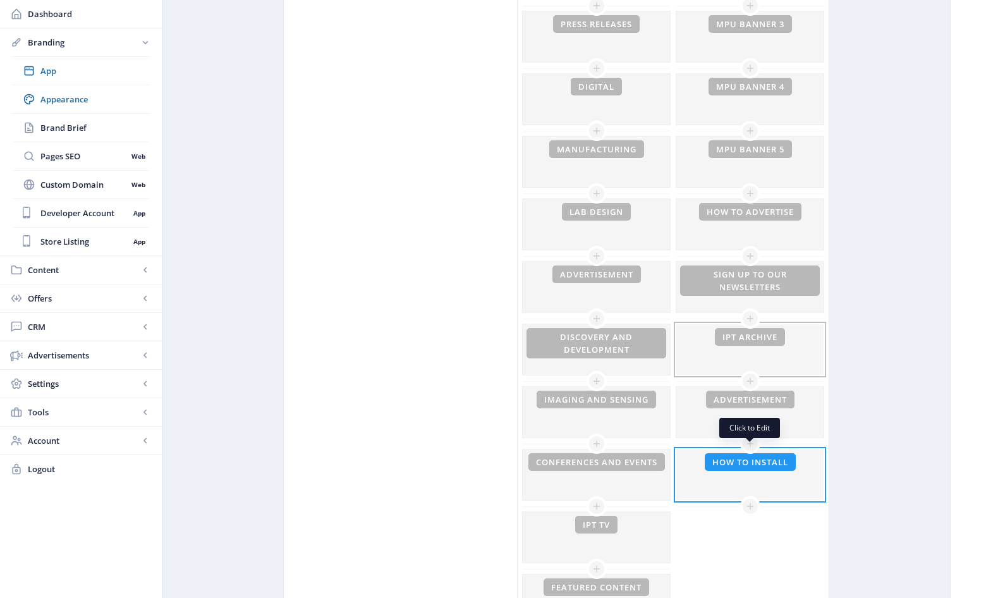
scroll to position [517, 0]
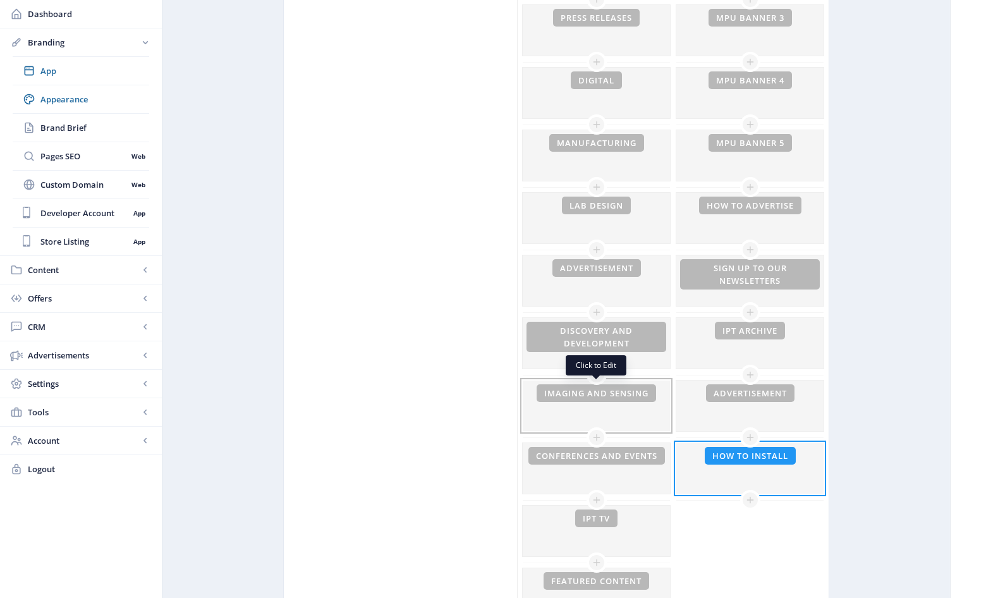
click at [601, 397] on div at bounding box center [595, 405] width 147 height 51
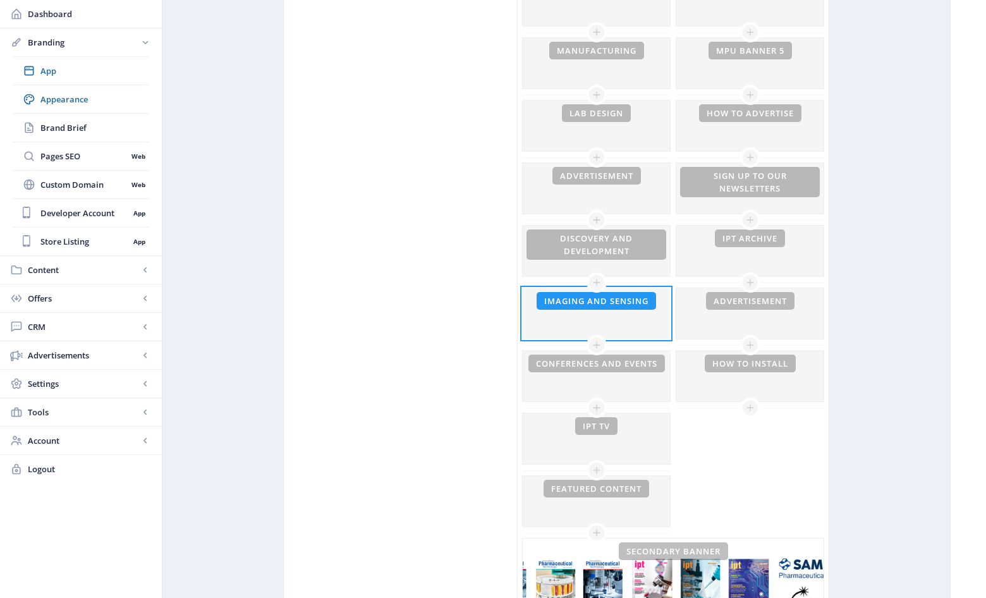
scroll to position [610, 0]
click at [762, 305] on div at bounding box center [749, 312] width 147 height 51
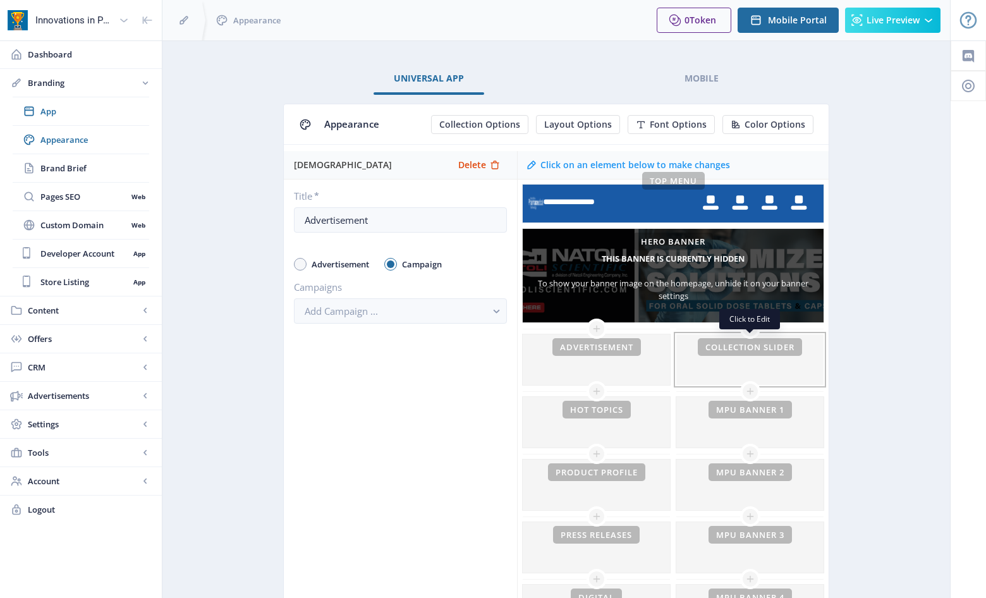
drag, startPoint x: 739, startPoint y: 356, endPoint x: 725, endPoint y: 358, distance: 13.3
click at [739, 356] on div at bounding box center [749, 359] width 147 height 51
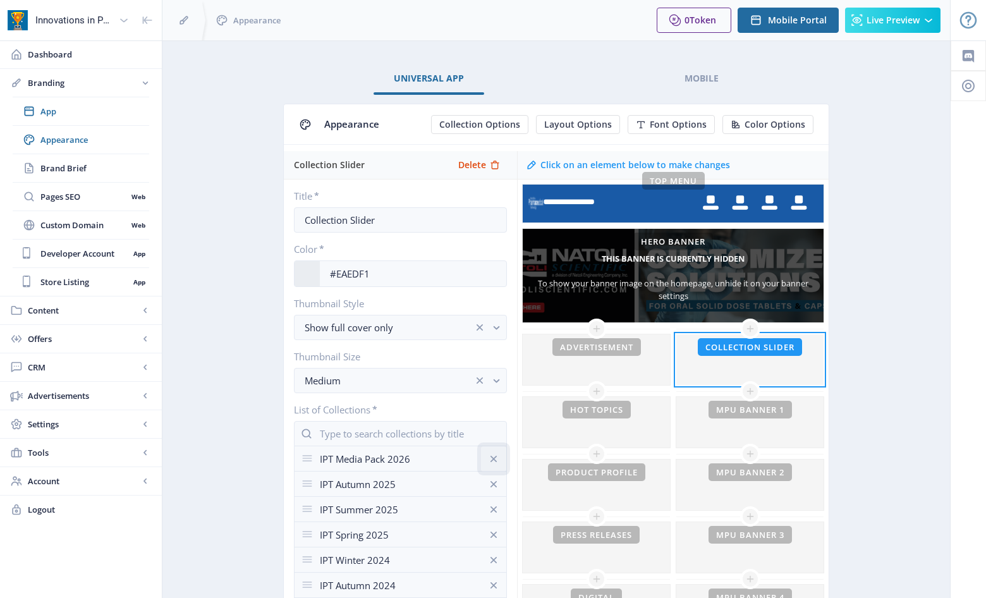
click at [495, 457] on icon at bounding box center [493, 458] width 13 height 13
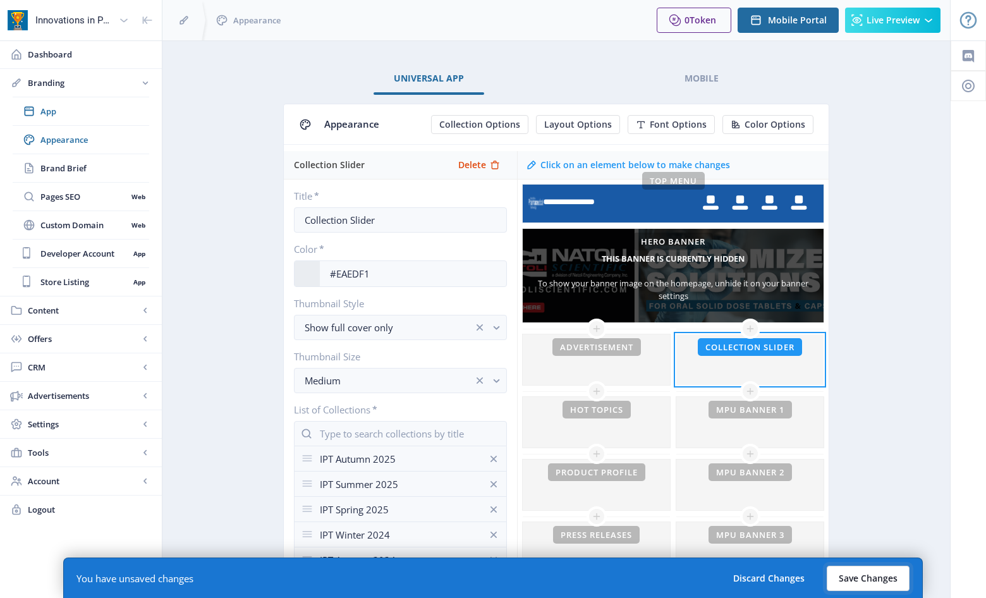
click at [862, 574] on button "Save Changes" at bounding box center [867, 577] width 83 height 25
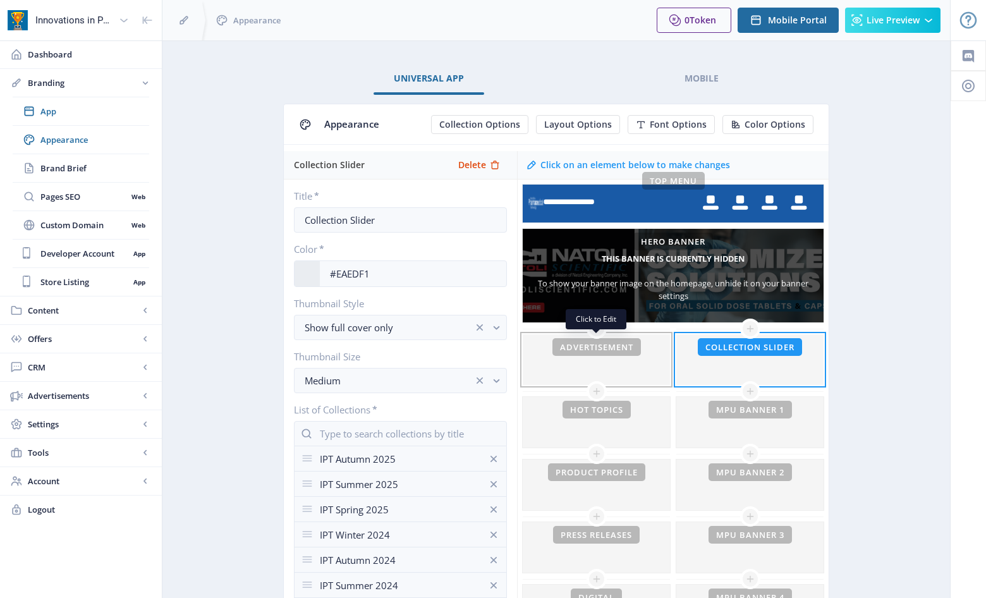
click at [578, 356] on div at bounding box center [595, 359] width 147 height 51
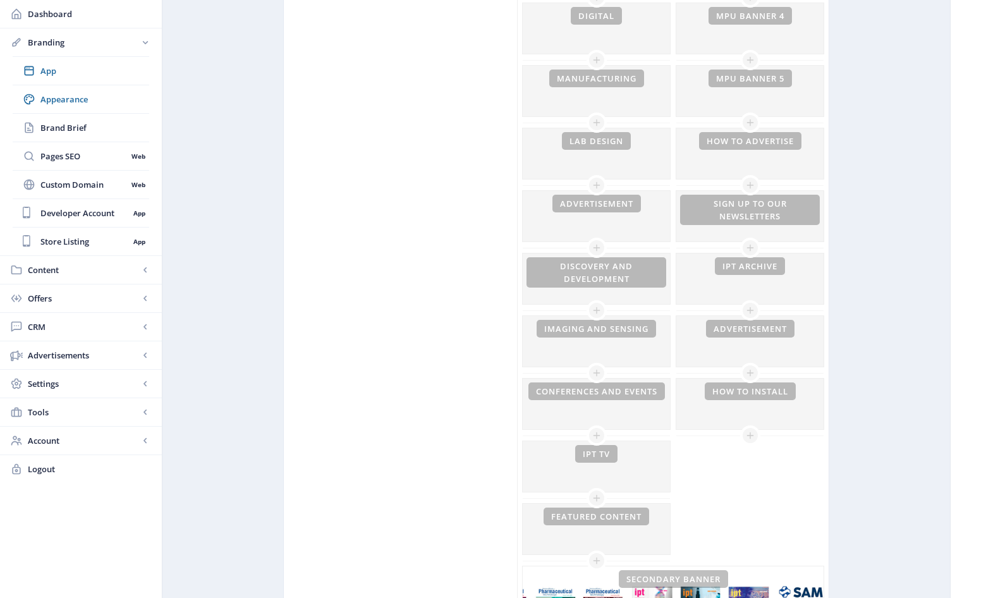
scroll to position [553, 0]
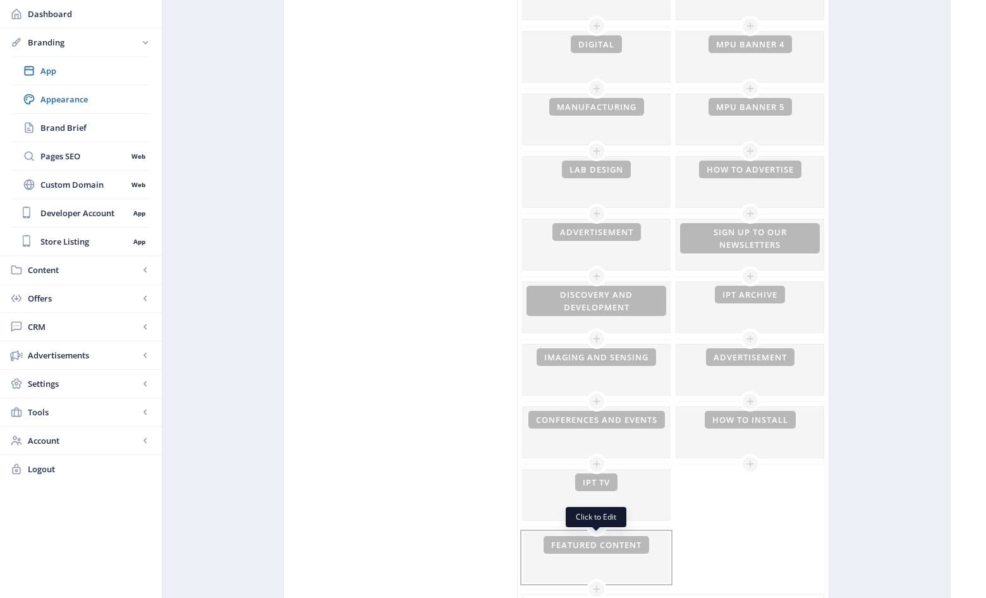
click at [636, 544] on div at bounding box center [595, 557] width 147 height 51
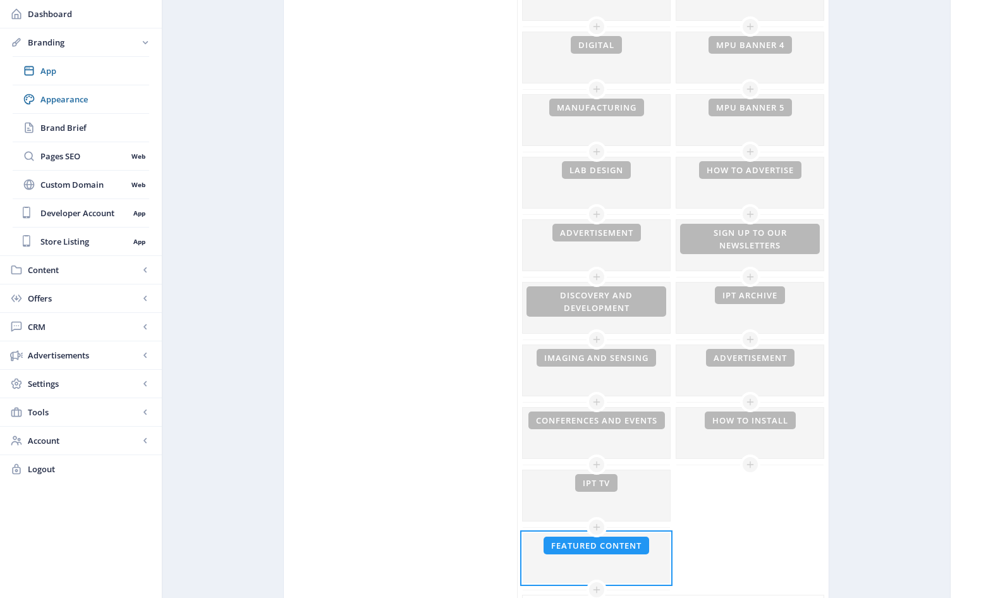
scroll to position [590, 0]
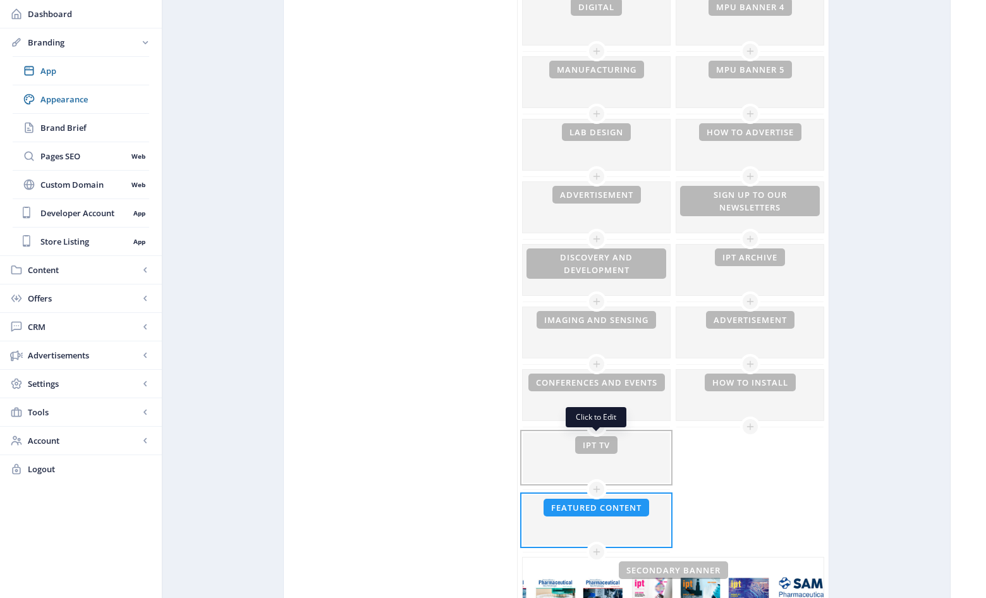
click at [627, 450] on div at bounding box center [595, 457] width 147 height 51
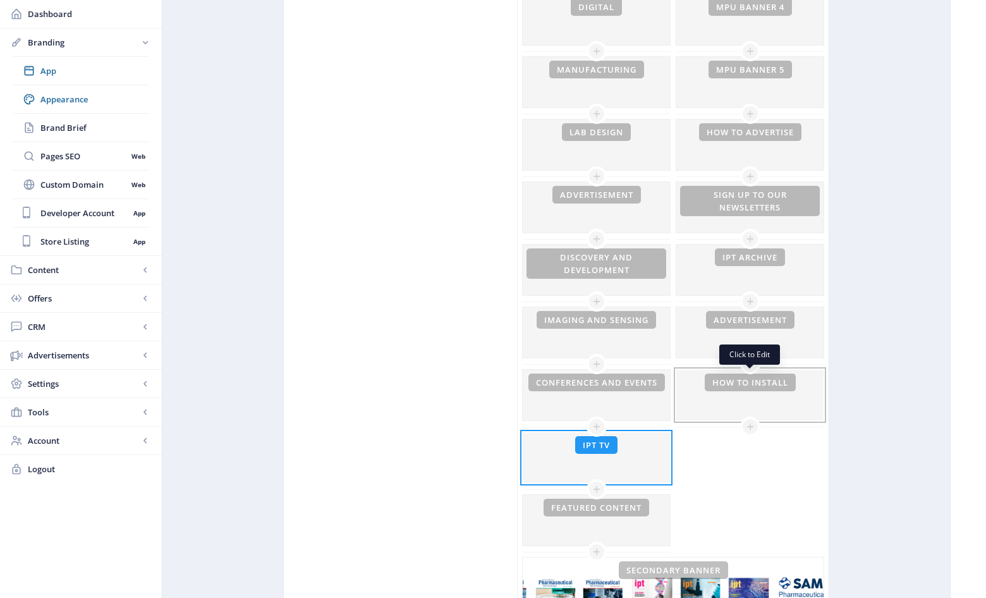
click at [783, 392] on div at bounding box center [749, 395] width 147 height 51
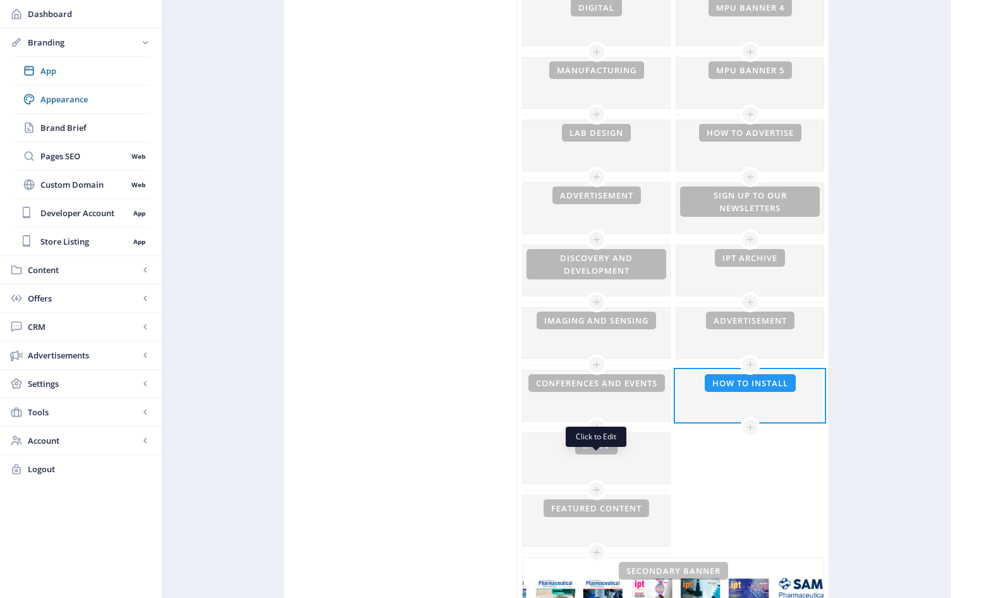
scroll to position [584, 0]
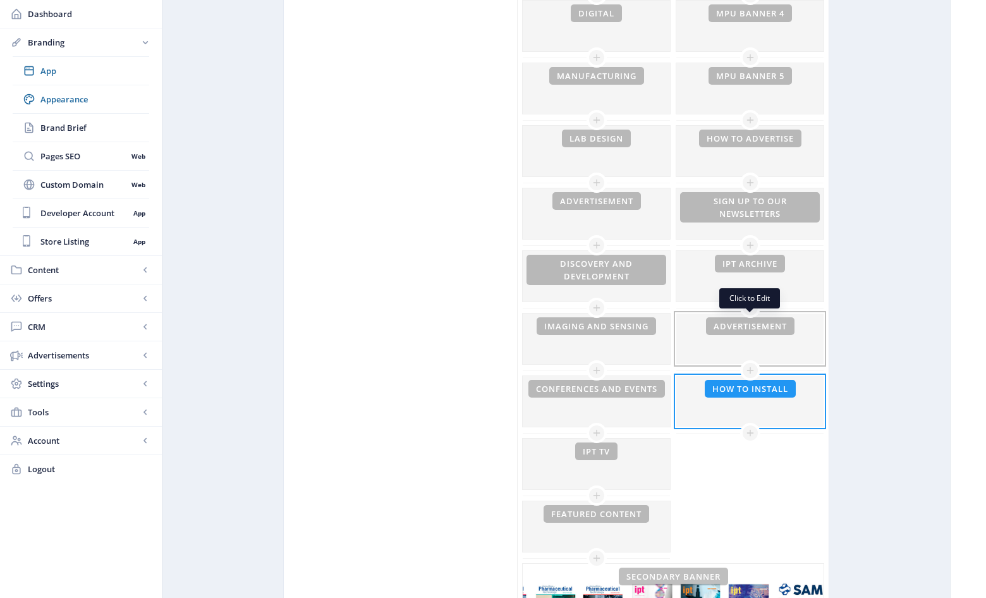
click at [764, 323] on div at bounding box center [749, 338] width 147 height 51
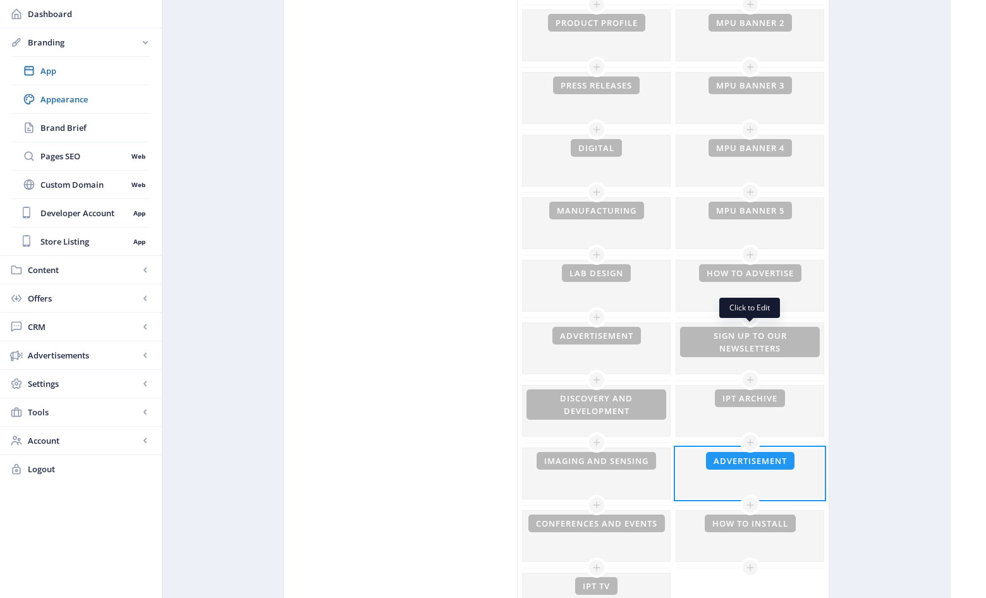
scroll to position [451, 0]
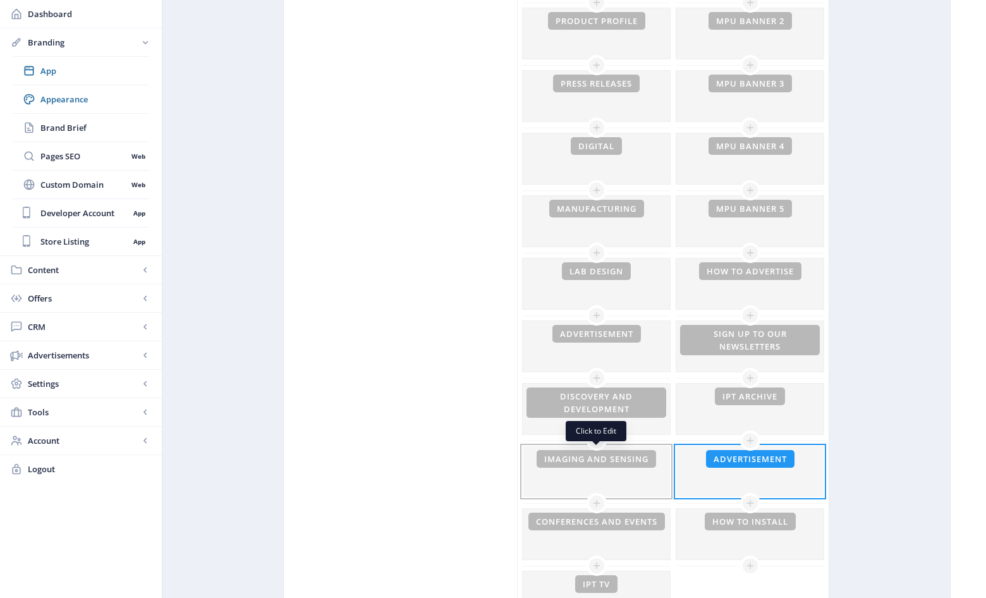
click at [622, 457] on div at bounding box center [595, 471] width 147 height 51
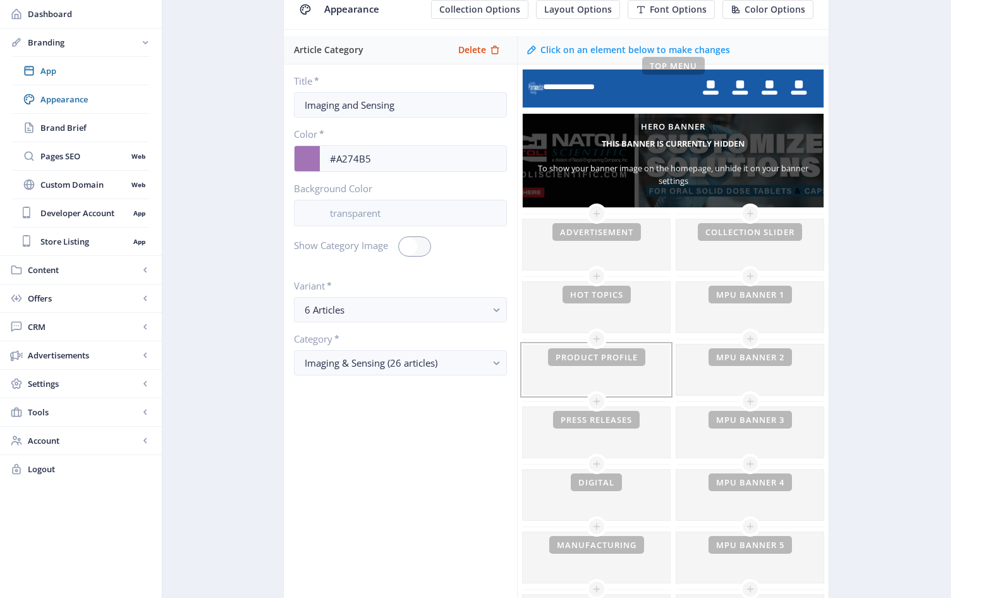
scroll to position [112, 0]
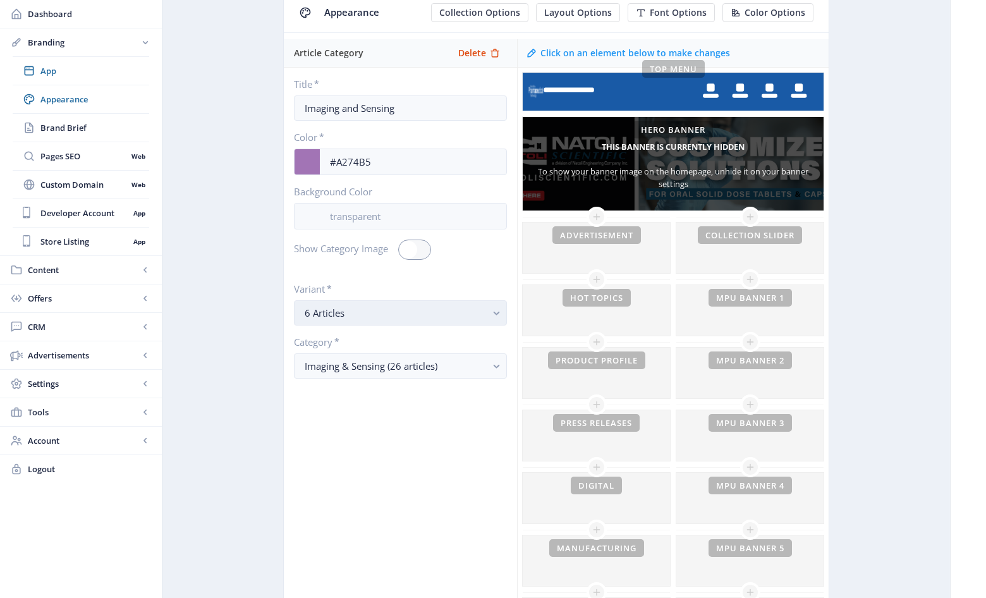
click at [497, 312] on icon "button" at bounding box center [496, 313] width 6 height 4
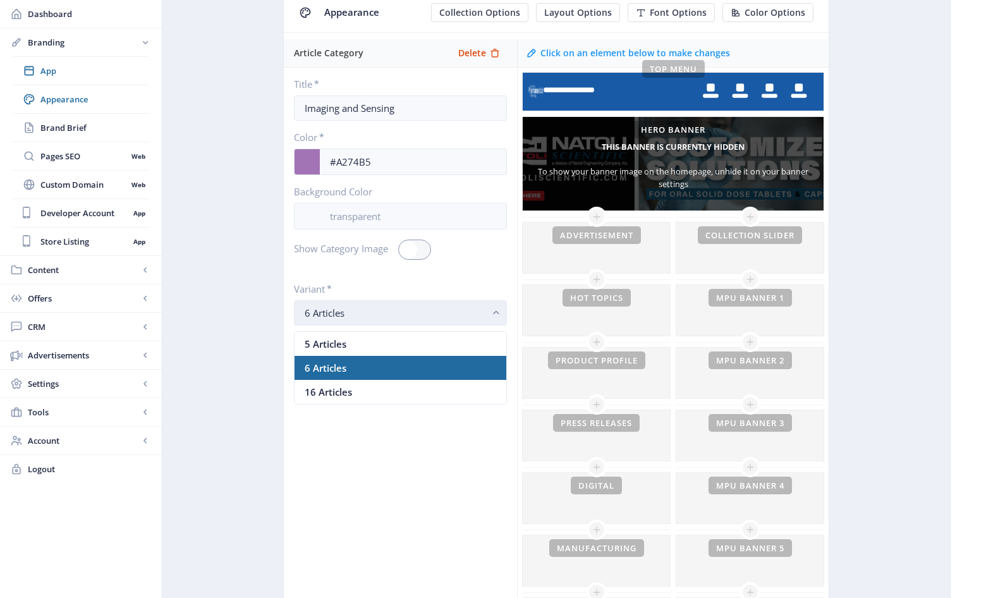
click at [497, 312] on icon "button" at bounding box center [496, 313] width 6 height 4
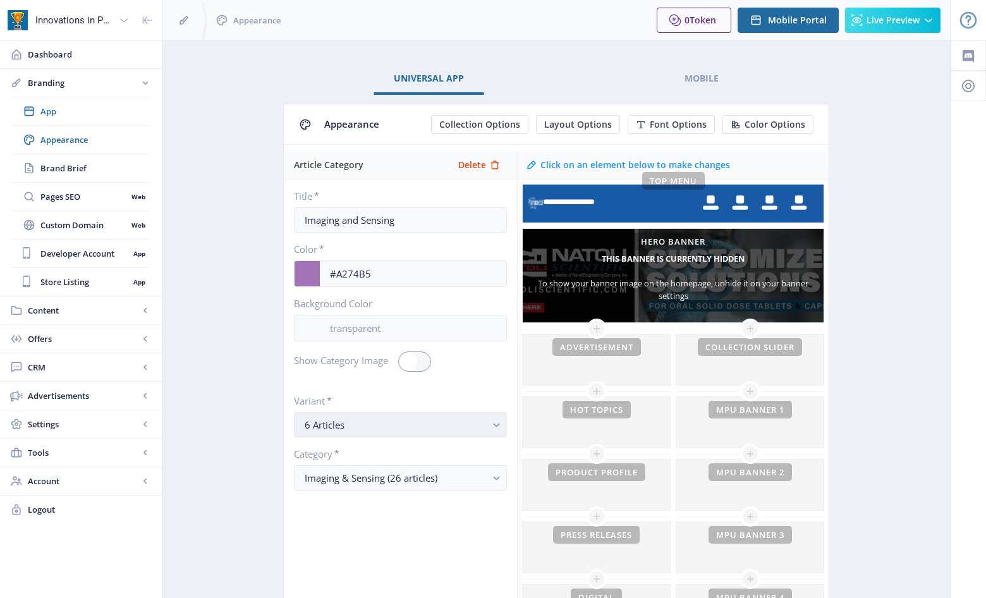
scroll to position [112, 0]
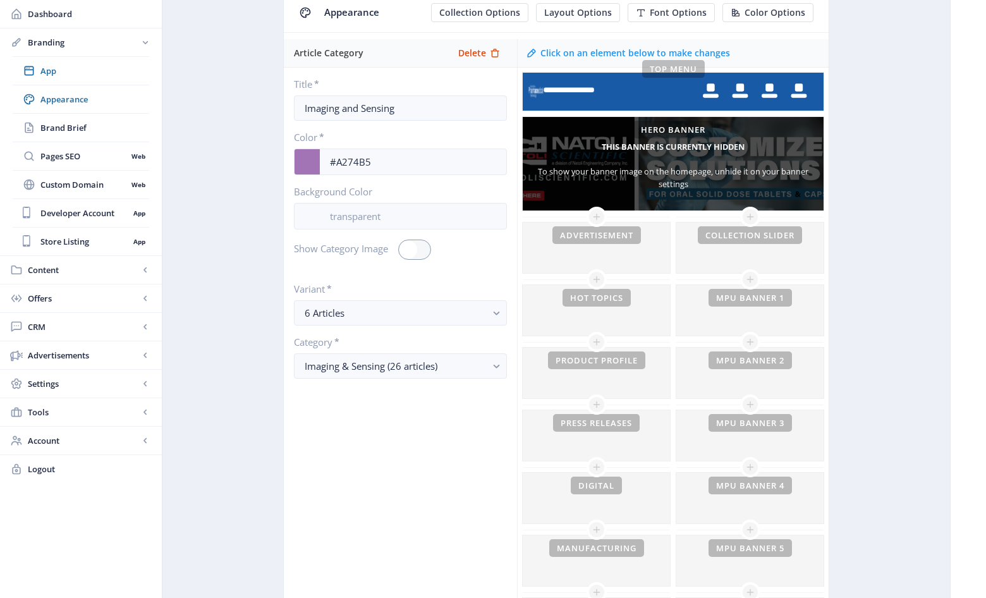
click at [497, 11] on span "Collection Options" at bounding box center [479, 13] width 81 height 10
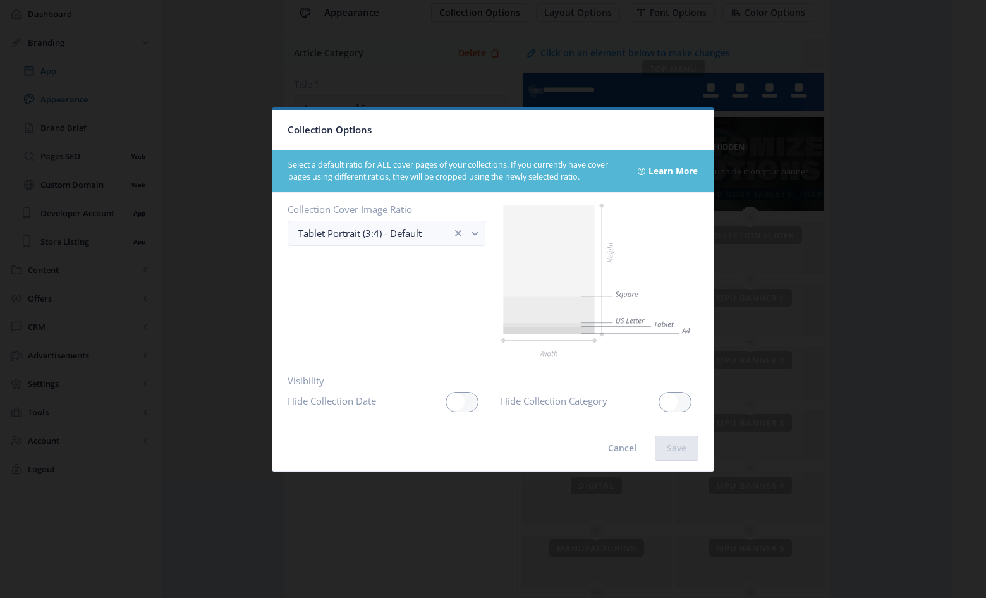
scroll to position [0, 0]
click at [632, 443] on button "Cancel" at bounding box center [622, 447] width 52 height 25
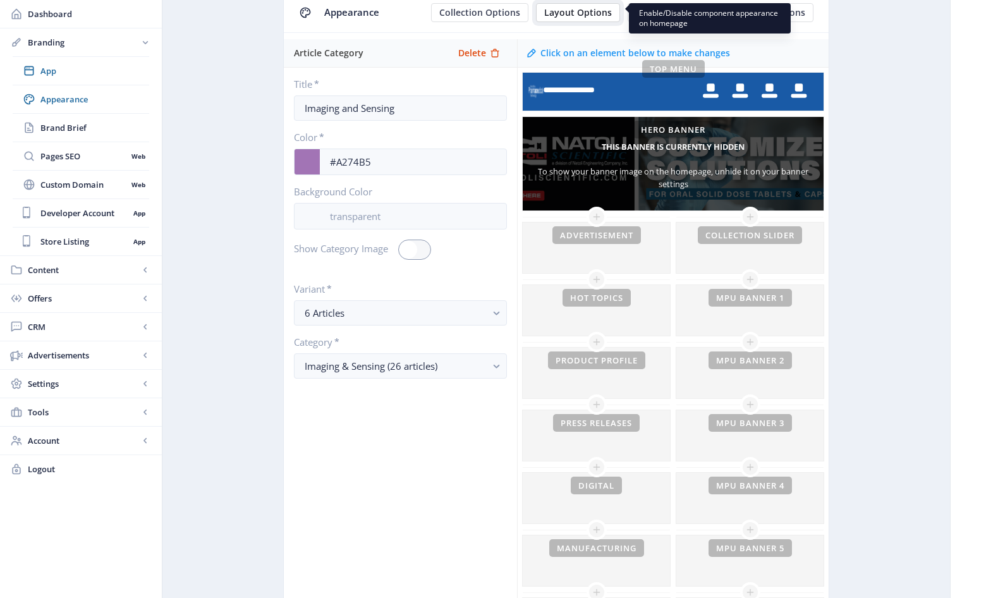
click at [590, 11] on span "Layout Options" at bounding box center [578, 13] width 68 height 10
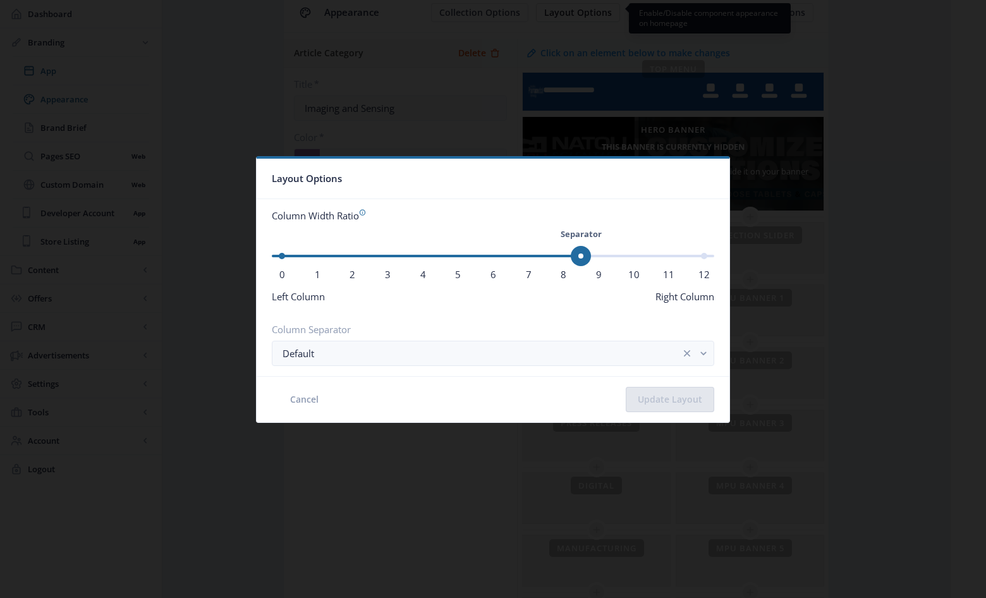
scroll to position [0, 0]
click at [298, 400] on button "Cancel" at bounding box center [304, 399] width 52 height 25
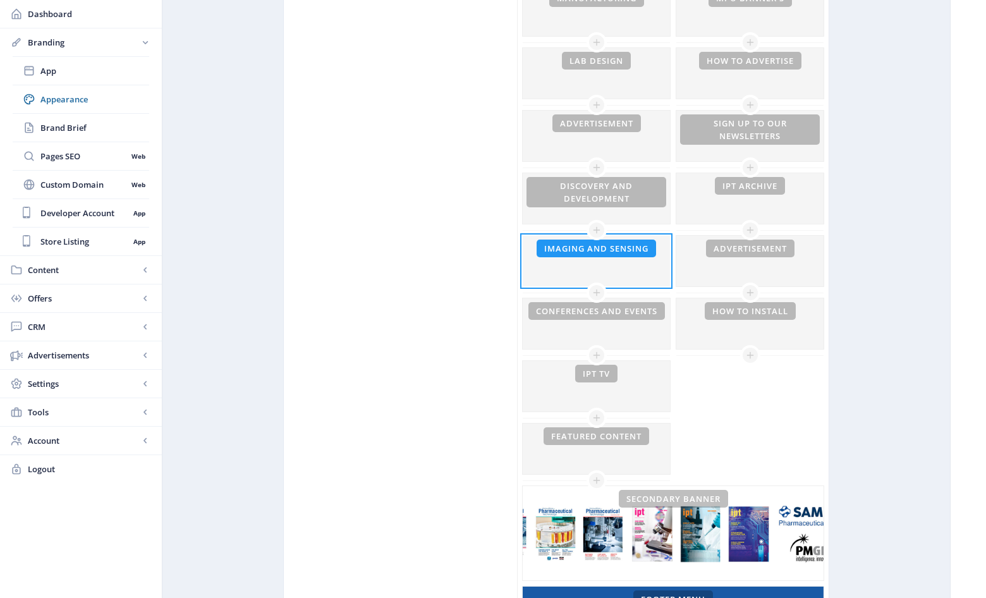
scroll to position [661, 0]
click at [65, 120] on link "Brand Brief" at bounding box center [81, 128] width 136 height 28
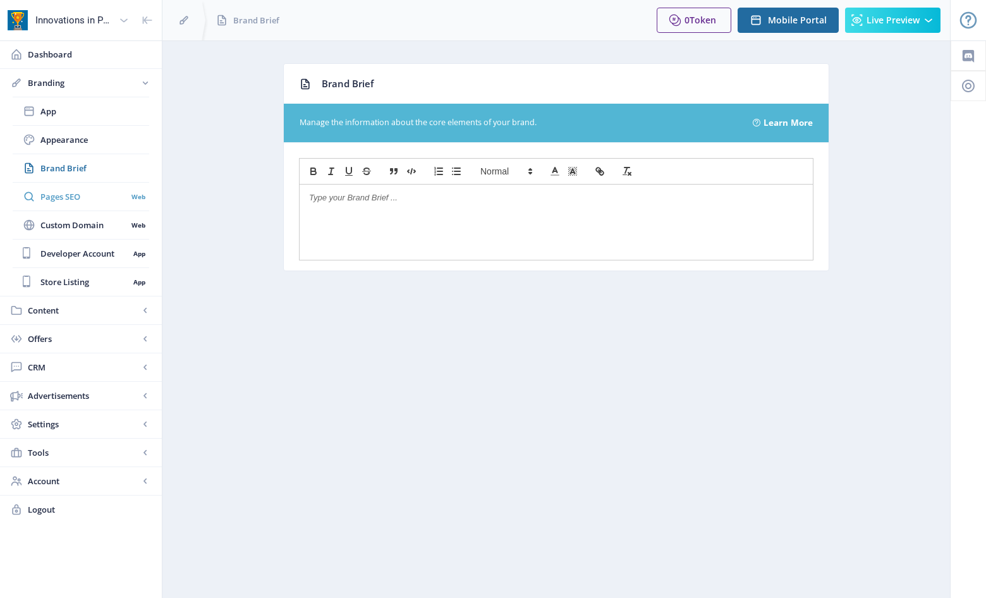
click at [73, 193] on span "Pages SEO" at bounding box center [83, 196] width 87 height 13
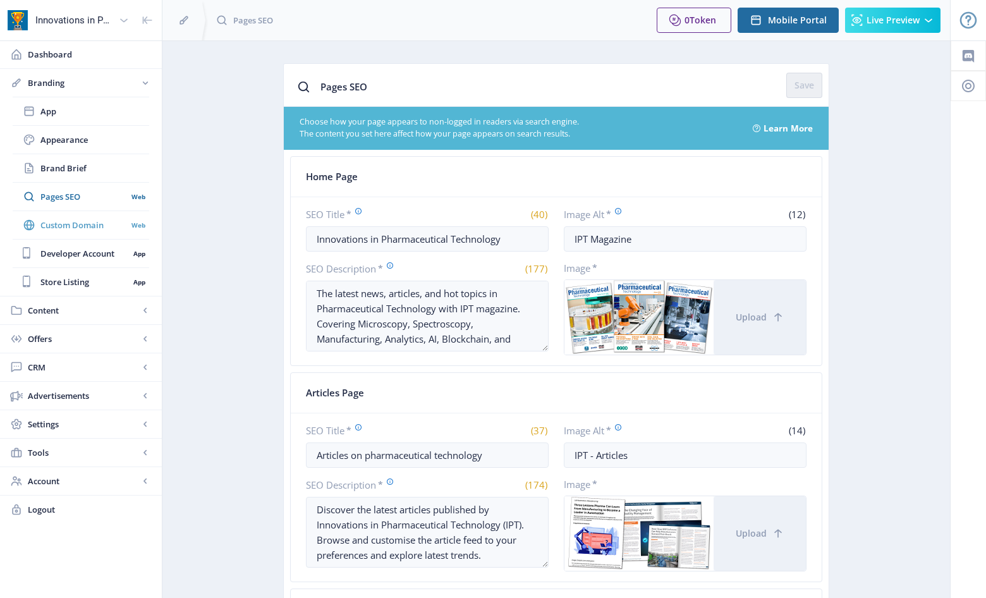
click at [64, 222] on span "Custom Domain" at bounding box center [83, 225] width 87 height 13
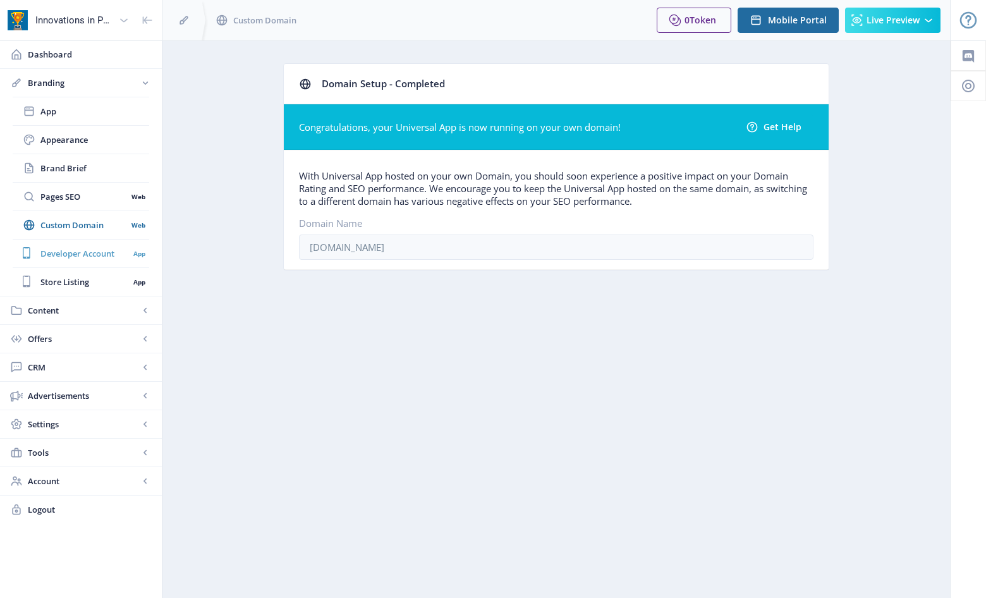
click at [69, 243] on link "Developer Account App" at bounding box center [81, 253] width 136 height 28
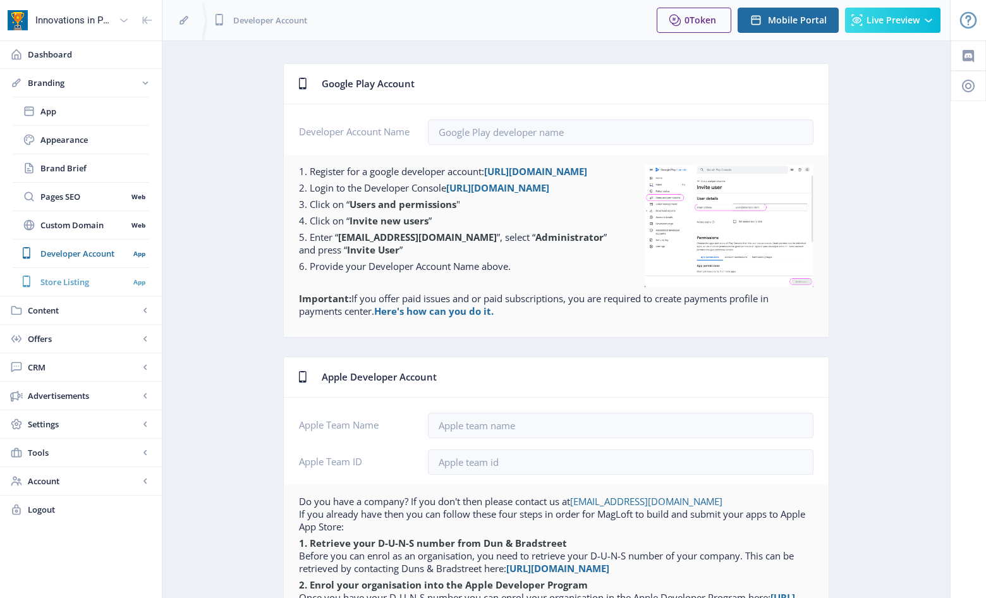
click at [84, 273] on link "Store Listing App" at bounding box center [81, 282] width 136 height 28
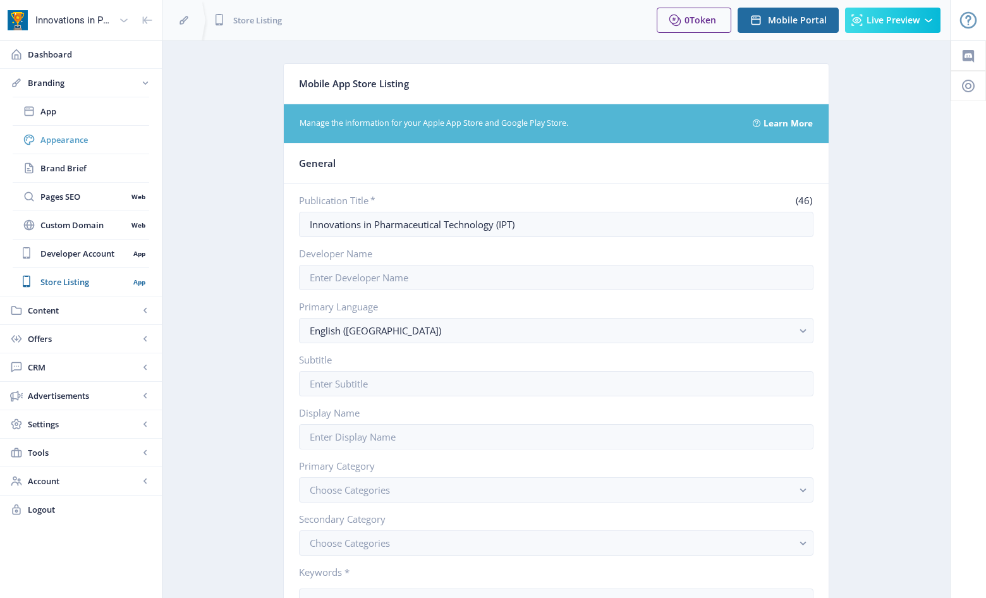
click at [79, 135] on span "Appearance" at bounding box center [94, 139] width 109 height 13
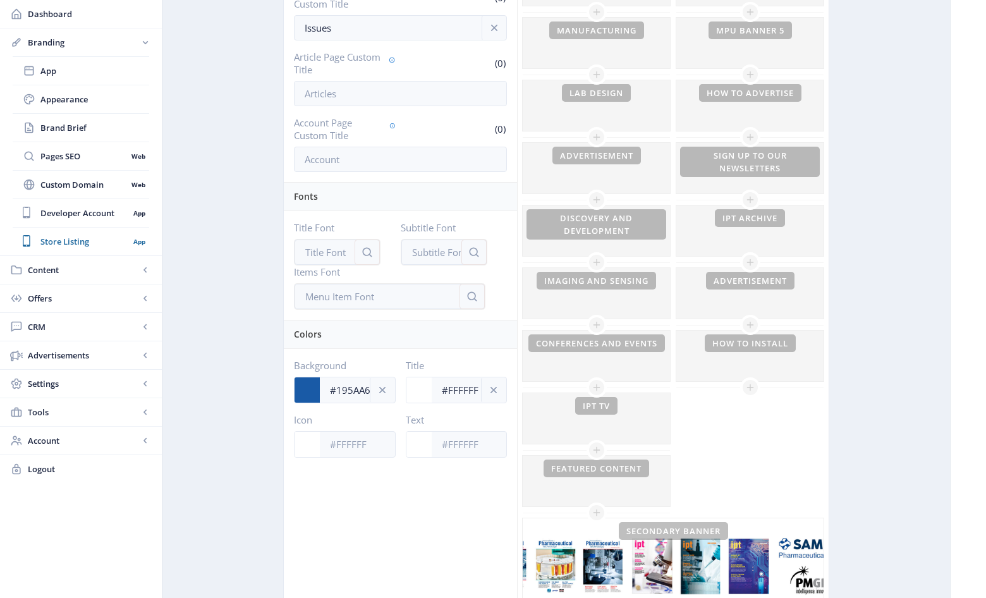
scroll to position [625, 0]
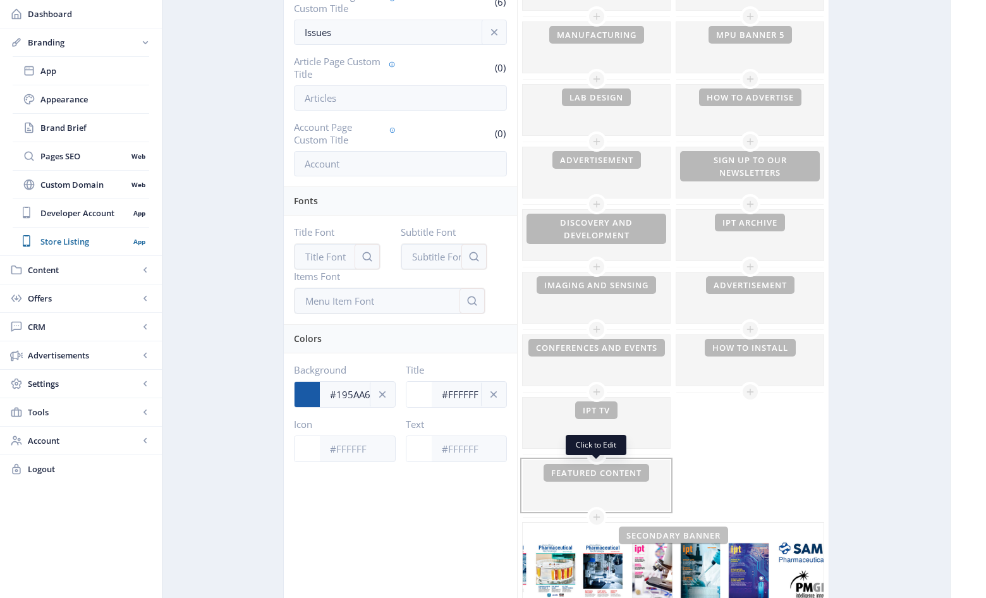
click at [613, 474] on div at bounding box center [595, 485] width 147 height 51
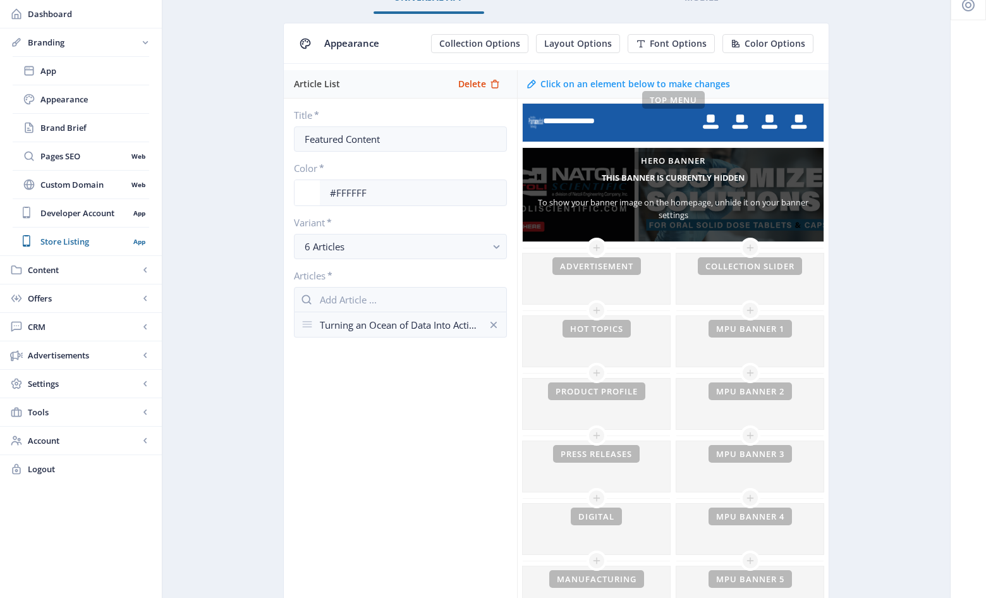
scroll to position [69, 0]
